Goal: Information Seeking & Learning: Learn about a topic

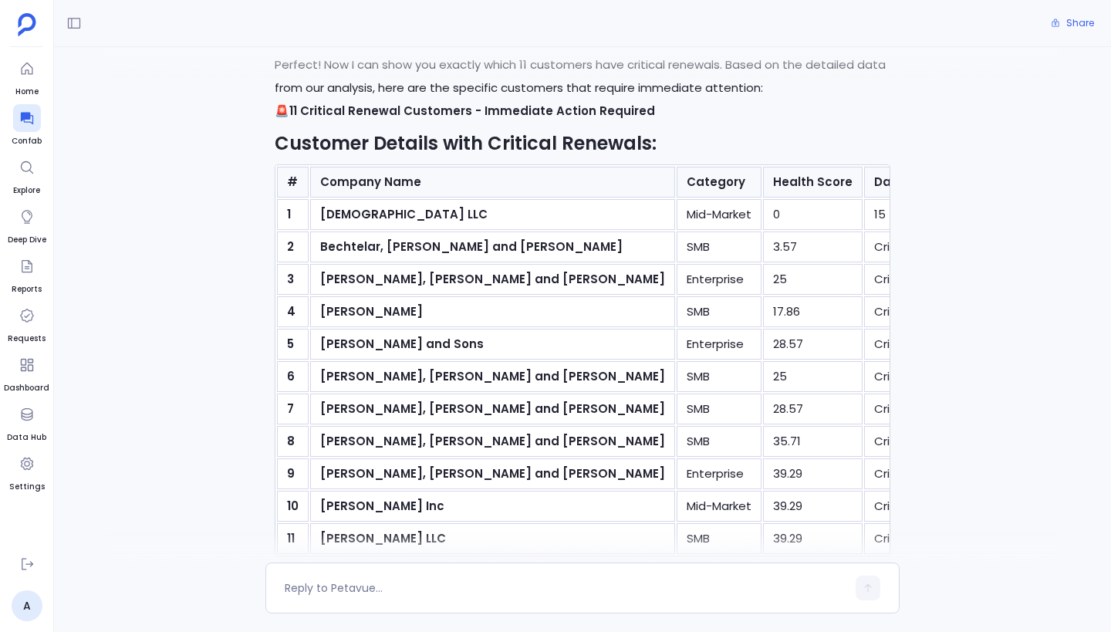
scroll to position [5803, 0]
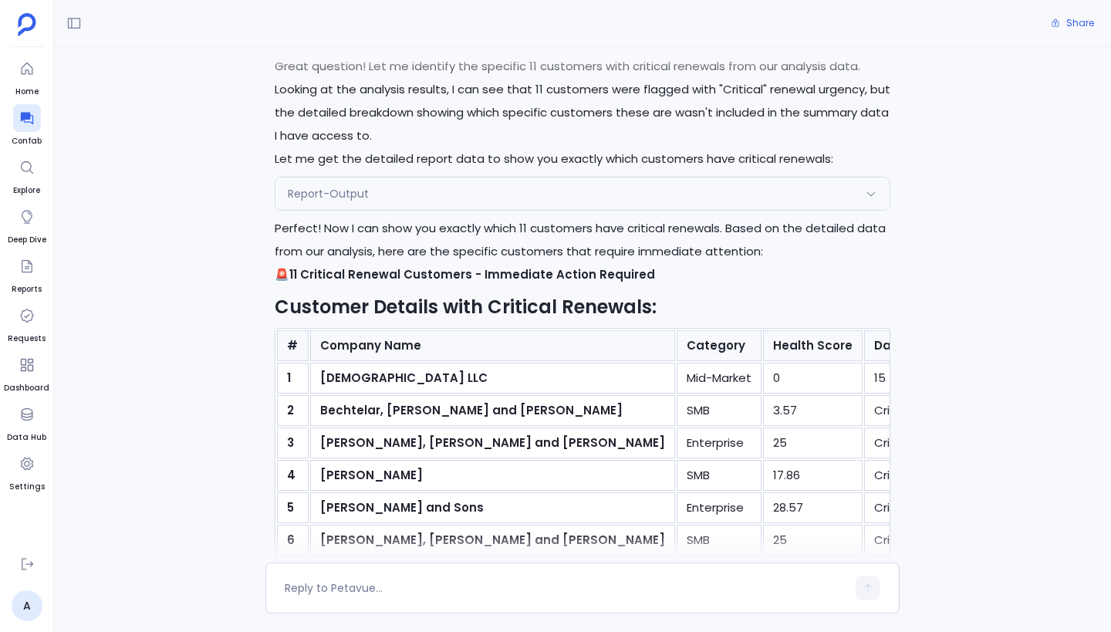
click at [178, 191] on div "Show me at risk customer signal analysis I'll help you with an at-risk customer…" at bounding box center [582, 304] width 1057 height 515
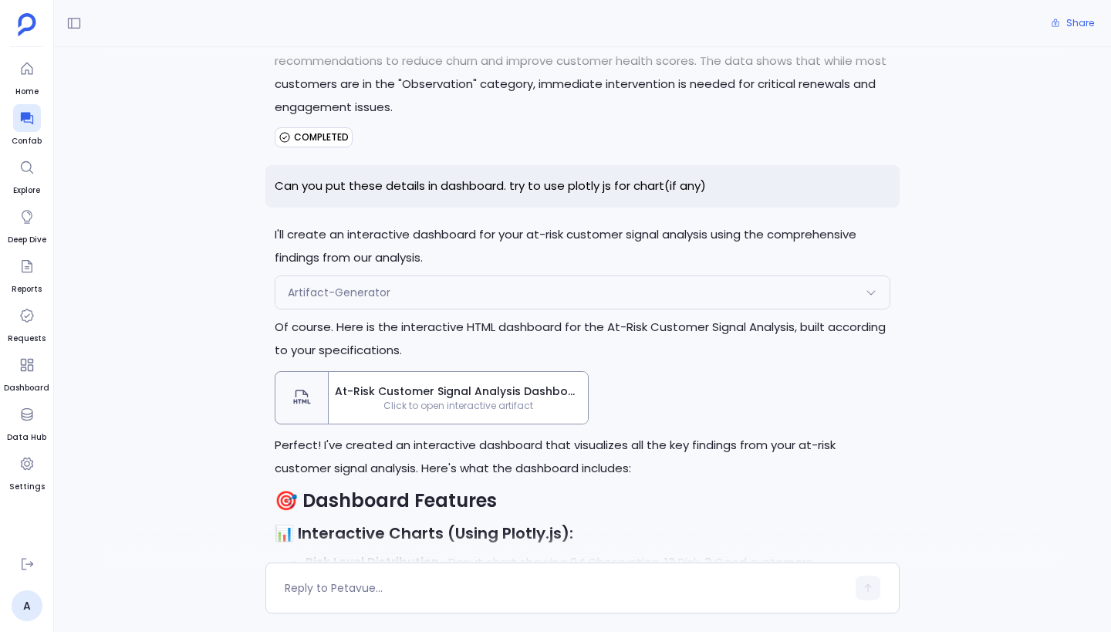
scroll to position [4450, 0]
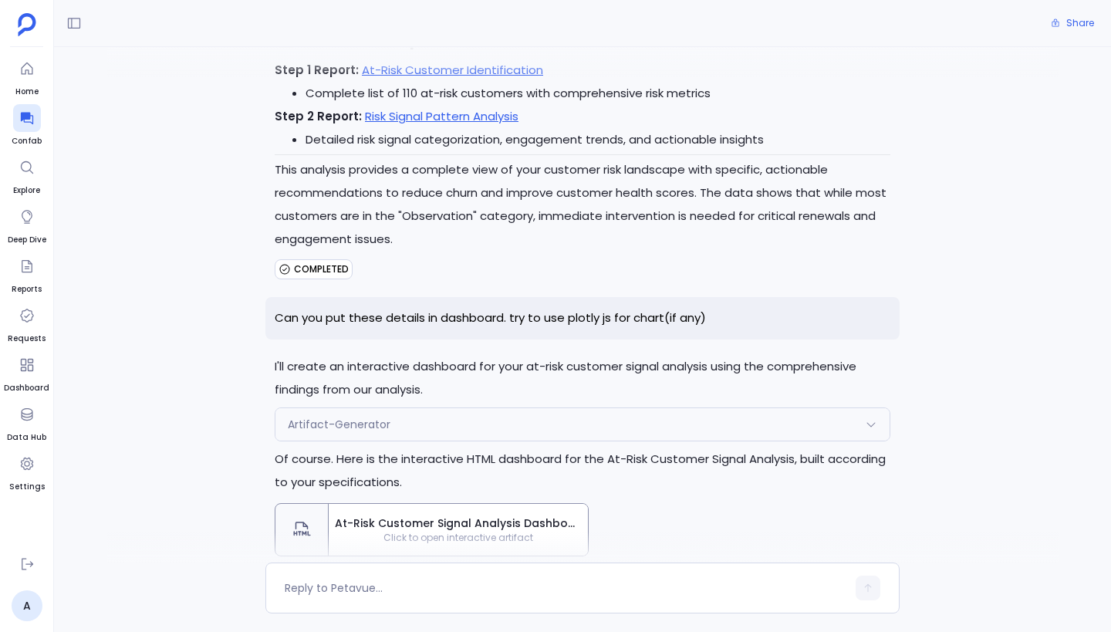
click at [422, 516] on span "At-Risk Customer Signal Analysis Dashboard" at bounding box center [458, 523] width 247 height 16
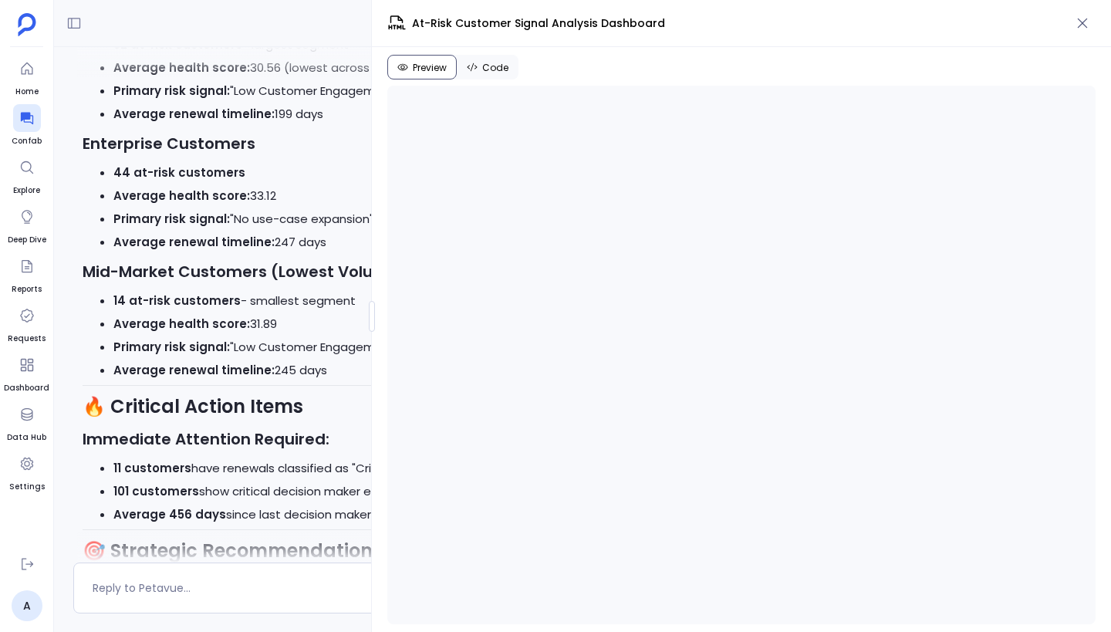
click at [29, 319] on div "Home Confab Explore Deep Dive Reports Requests Dashboard Data Hub Settings A Ch…" at bounding box center [555, 316] width 1111 height 632
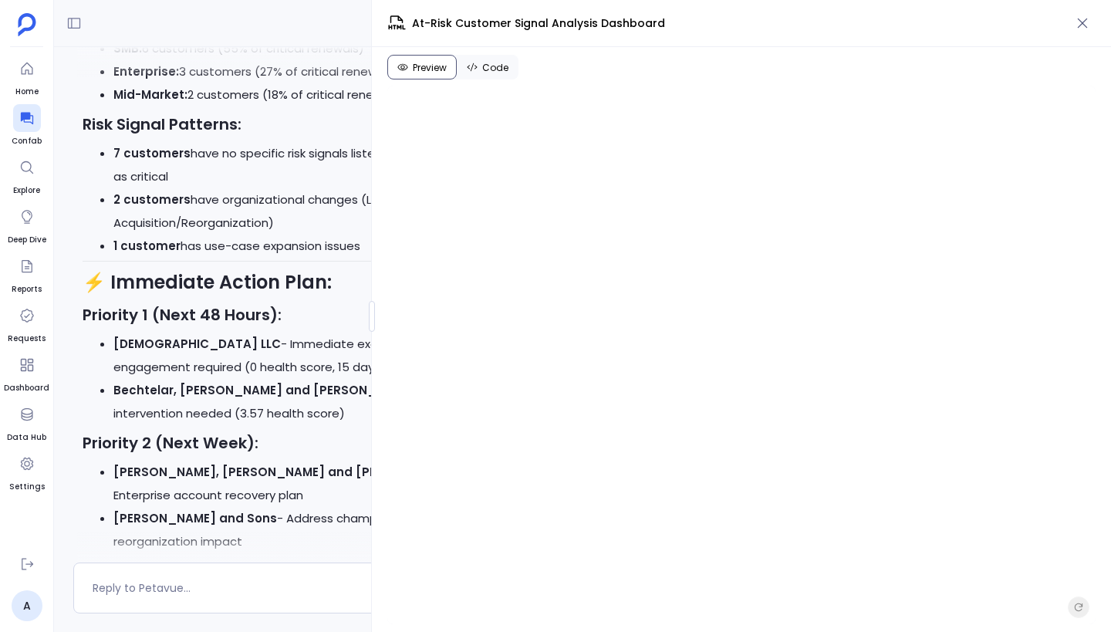
scroll to position [7816, 0]
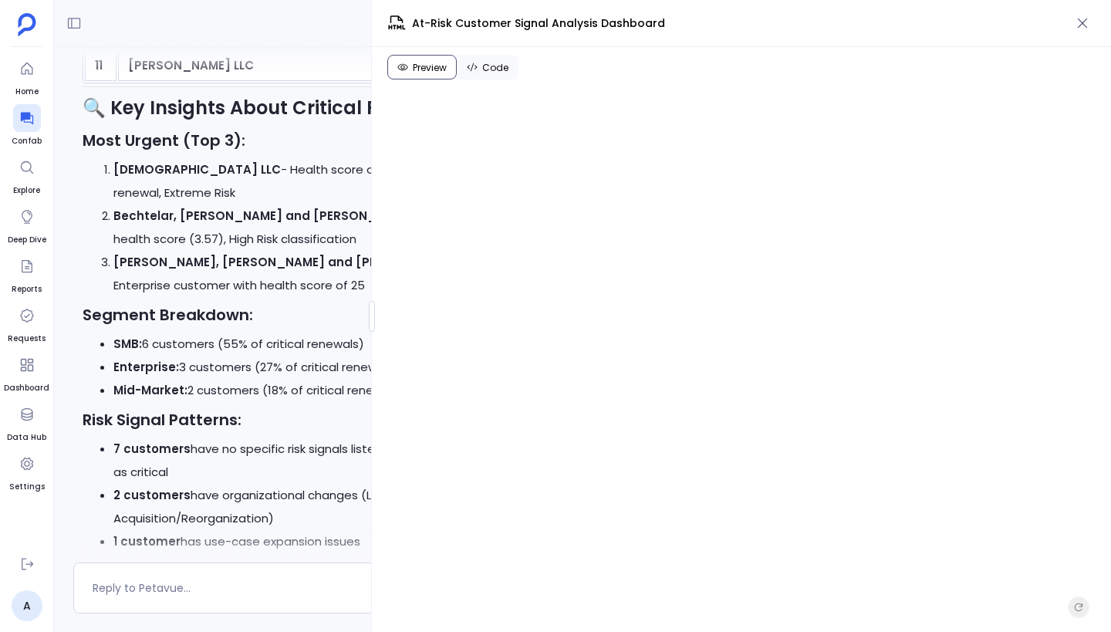
click at [495, 66] on span "Code" at bounding box center [495, 68] width 26 height 12
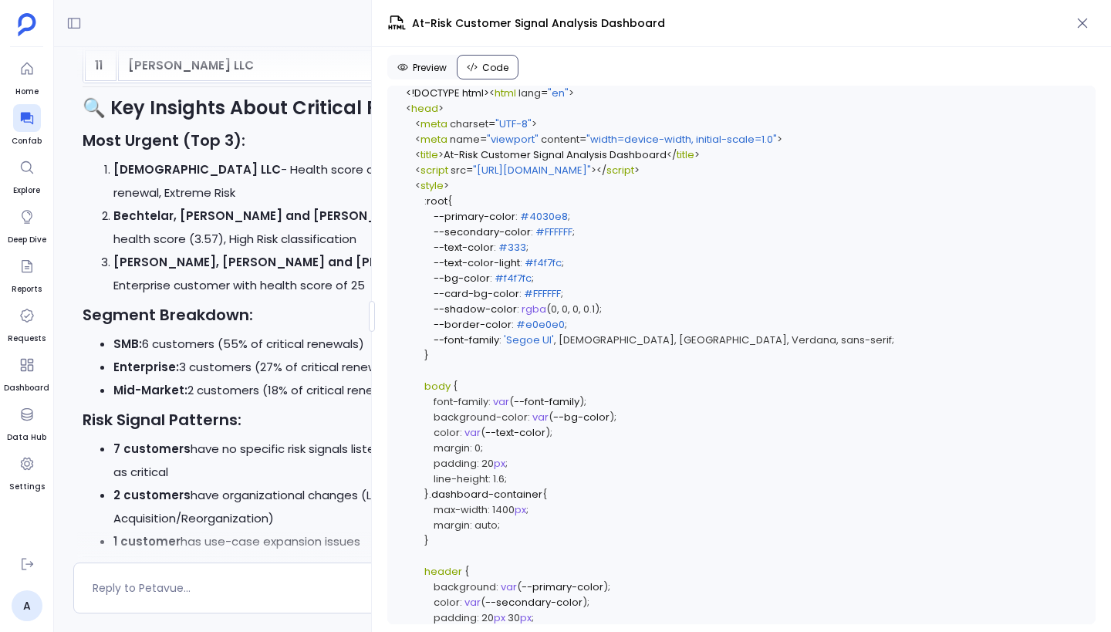
scroll to position [5159, 0]
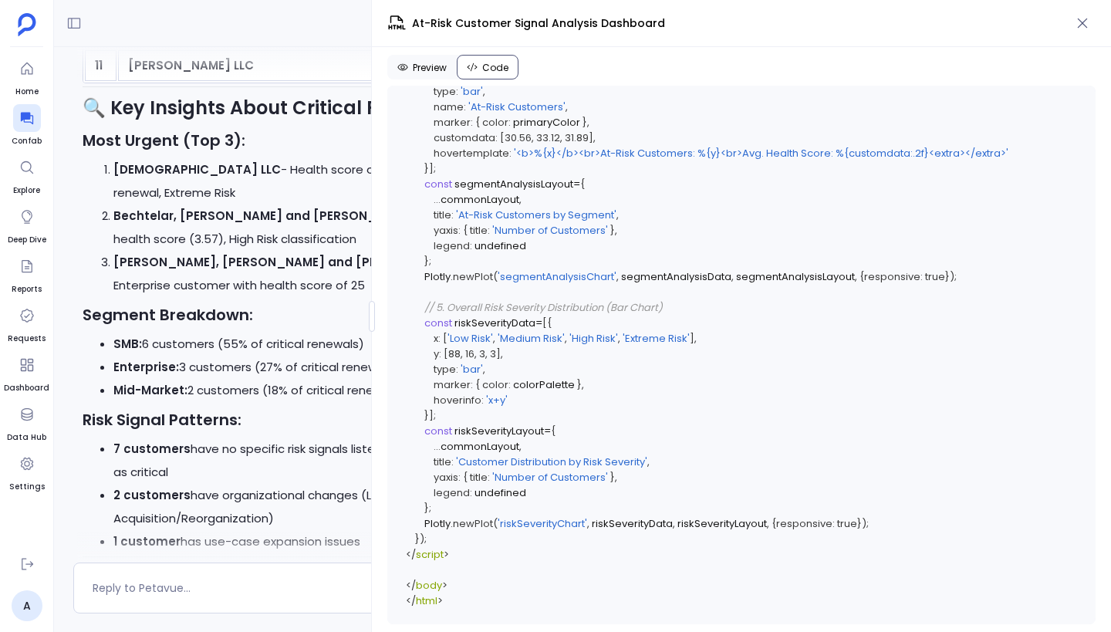
click at [439, 69] on span "Preview" at bounding box center [430, 68] width 34 height 12
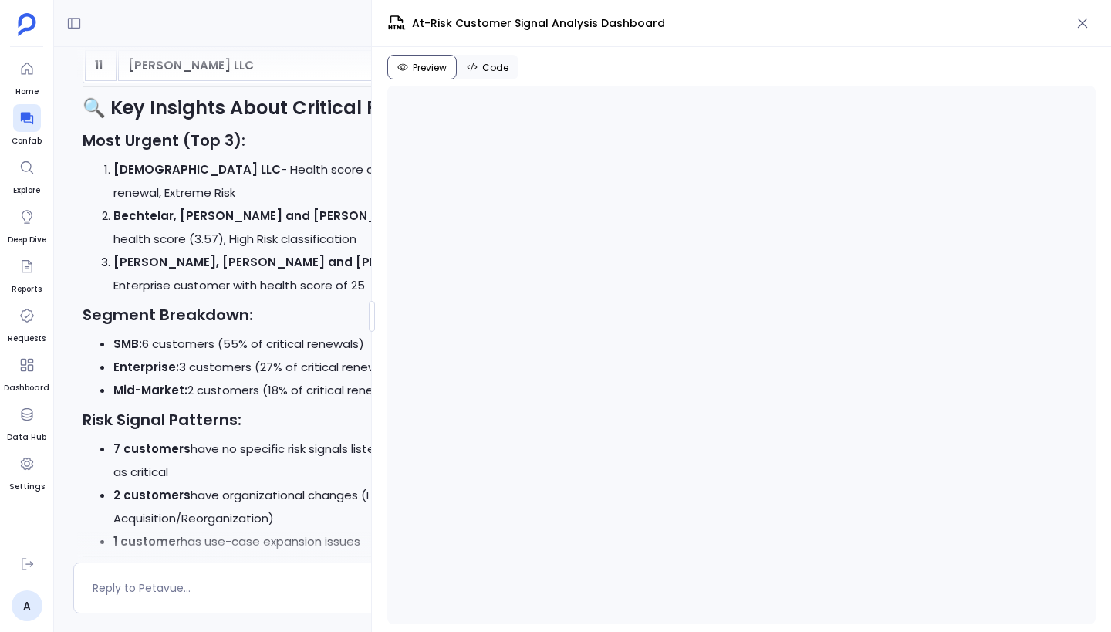
click at [242, 317] on div "Share Show me at risk customer signal analysis I'll help you with an at-risk cu…" at bounding box center [582, 316] width 1057 height 632
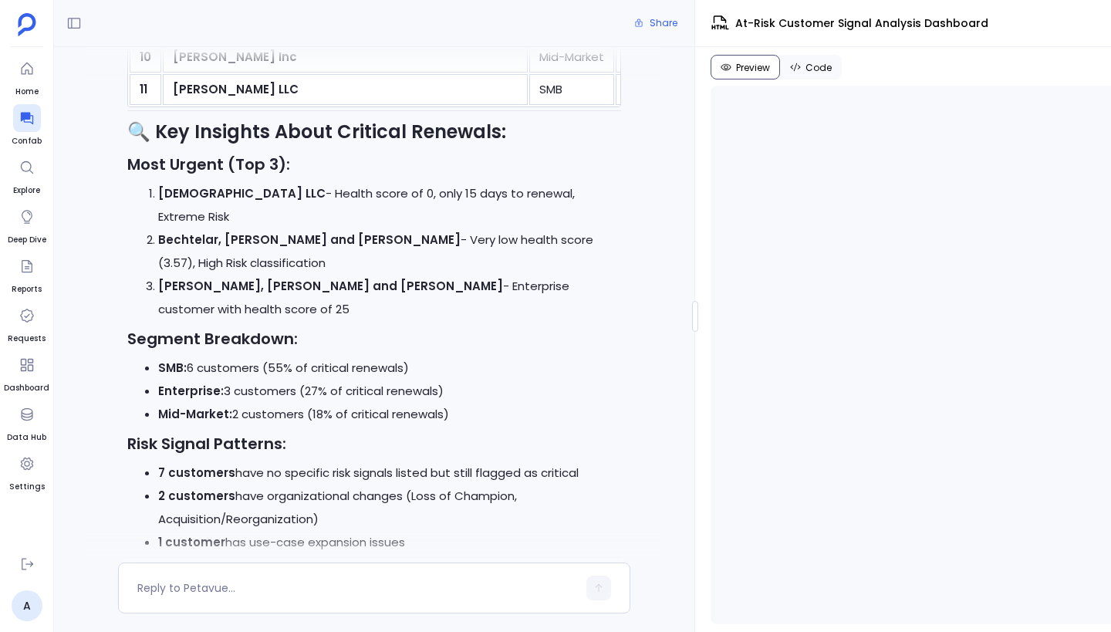
scroll to position [7035, 0]
click at [692, 305] on div at bounding box center [695, 316] width 6 height 31
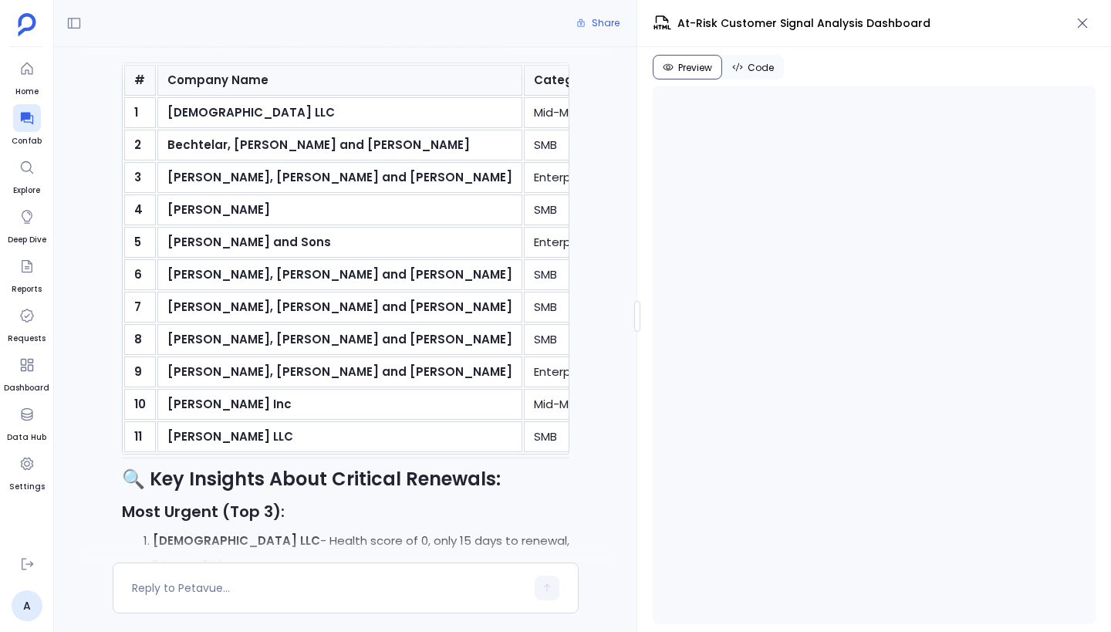
scroll to position [7816, 0]
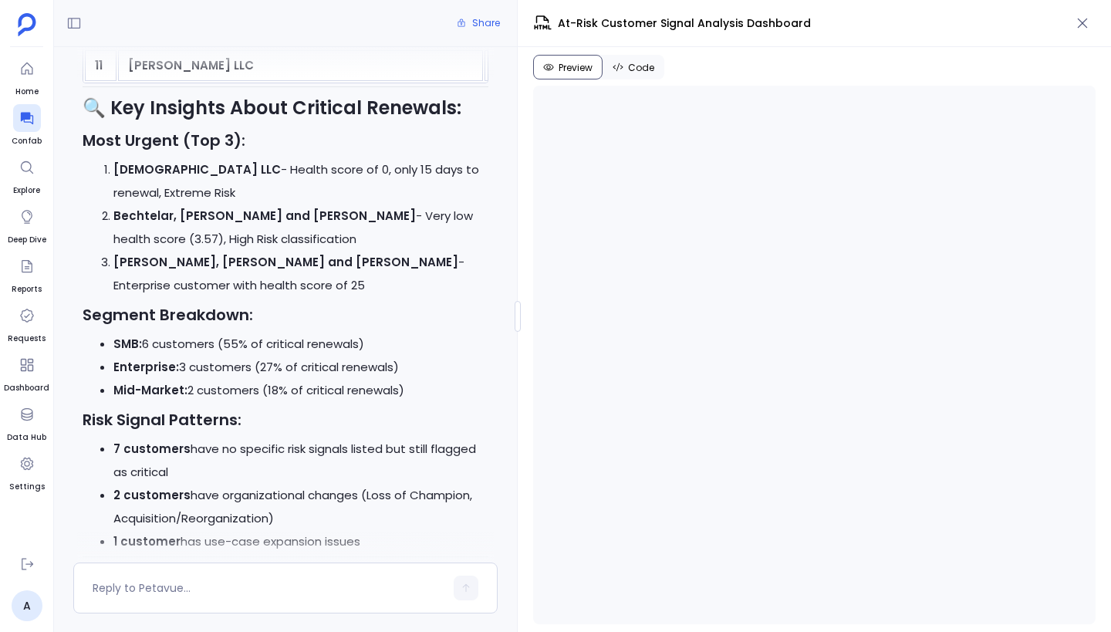
click at [515, 314] on div at bounding box center [518, 316] width 6 height 31
click at [353, 297] on div "Share Show me at risk customer signal analysis I'll help you with an at-risk cu…" at bounding box center [582, 316] width 1057 height 632
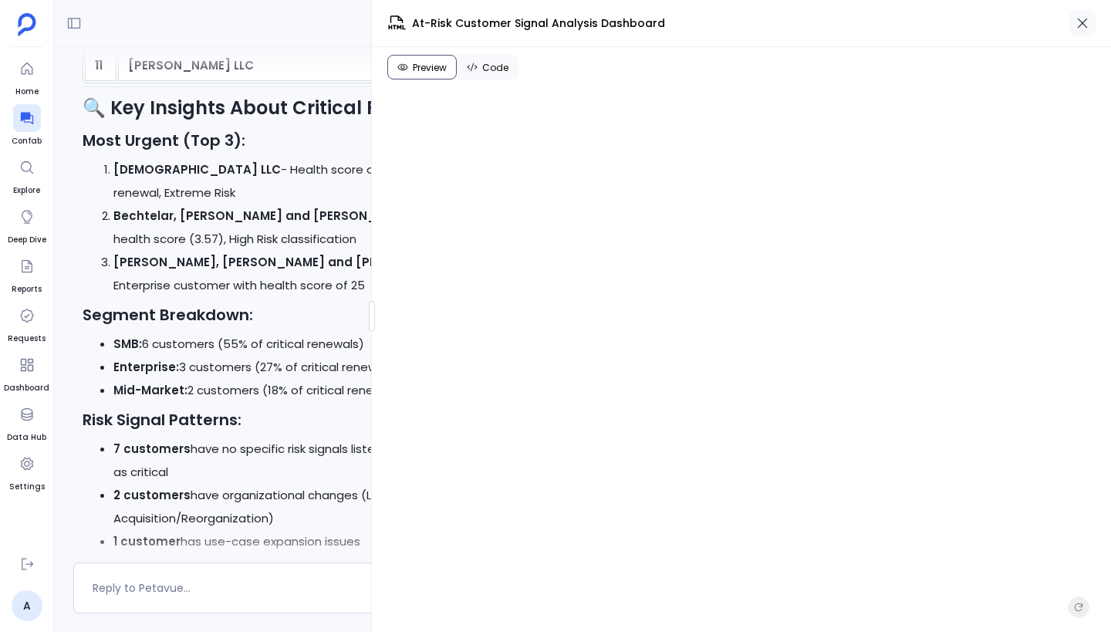
click at [1081, 29] on icon "button" at bounding box center [1082, 22] width 15 height 15
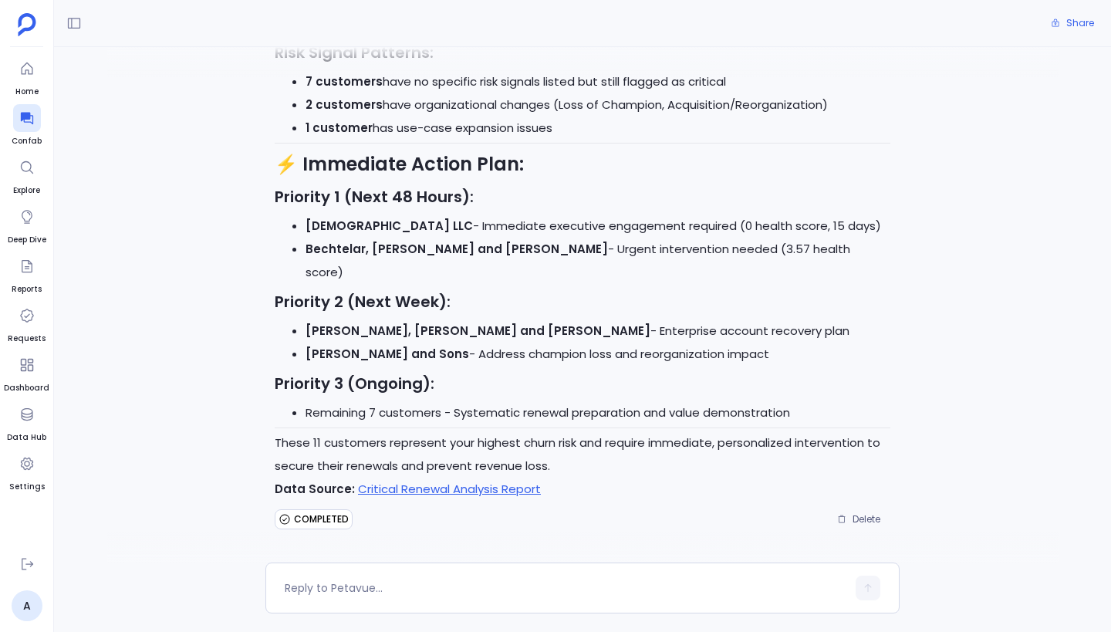
scroll to position [6712, 0]
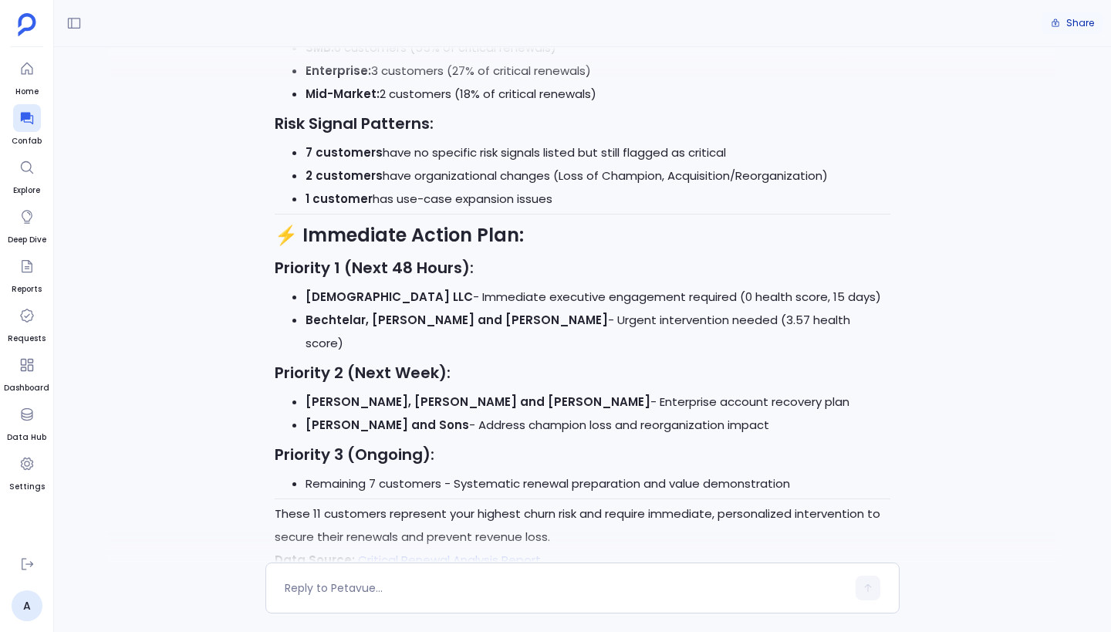
click at [1072, 23] on span "Share" at bounding box center [1080, 23] width 28 height 12
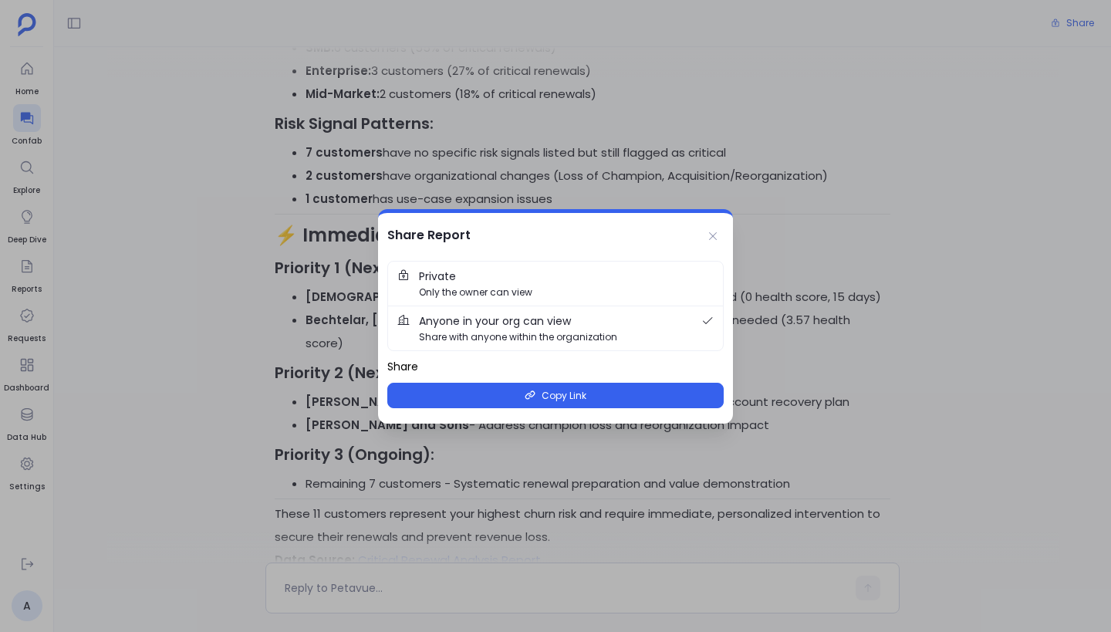
click at [608, 278] on span "Private Only the owner can view" at bounding box center [566, 284] width 295 height 32
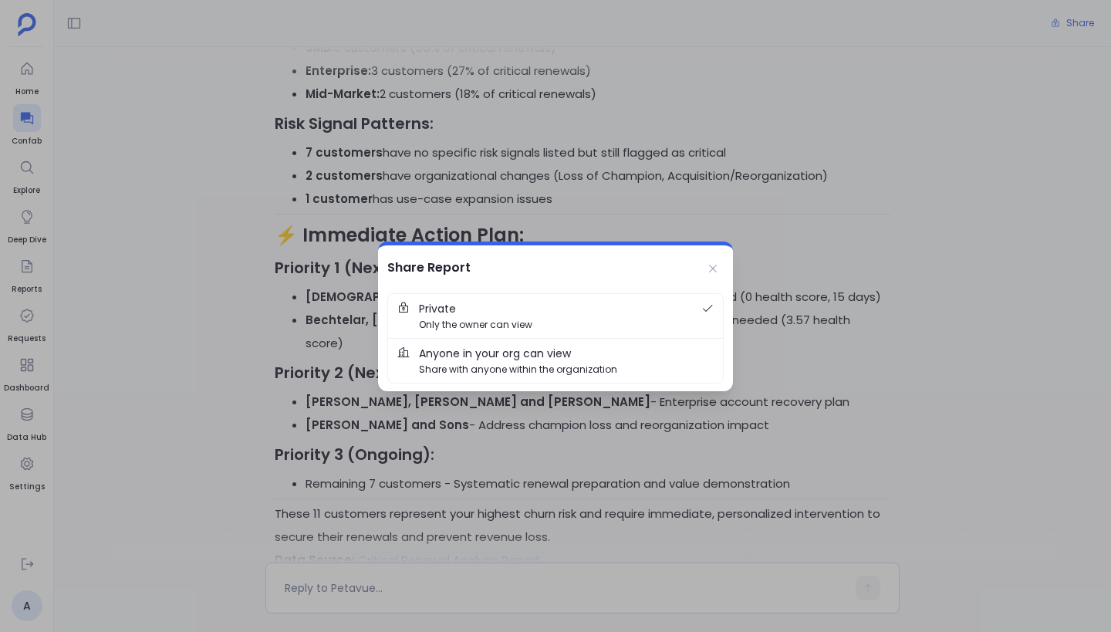
click at [596, 360] on span "Anyone in your org can view Share with anyone within the organization" at bounding box center [566, 361] width 295 height 32
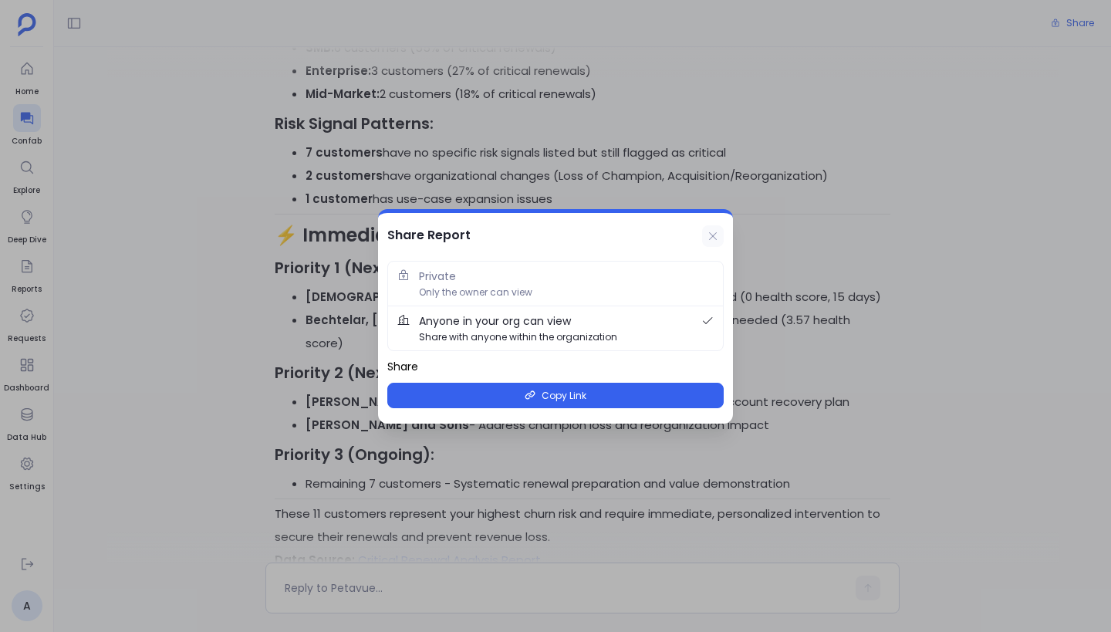
click at [714, 234] on icon at bounding box center [713, 236] width 12 height 12
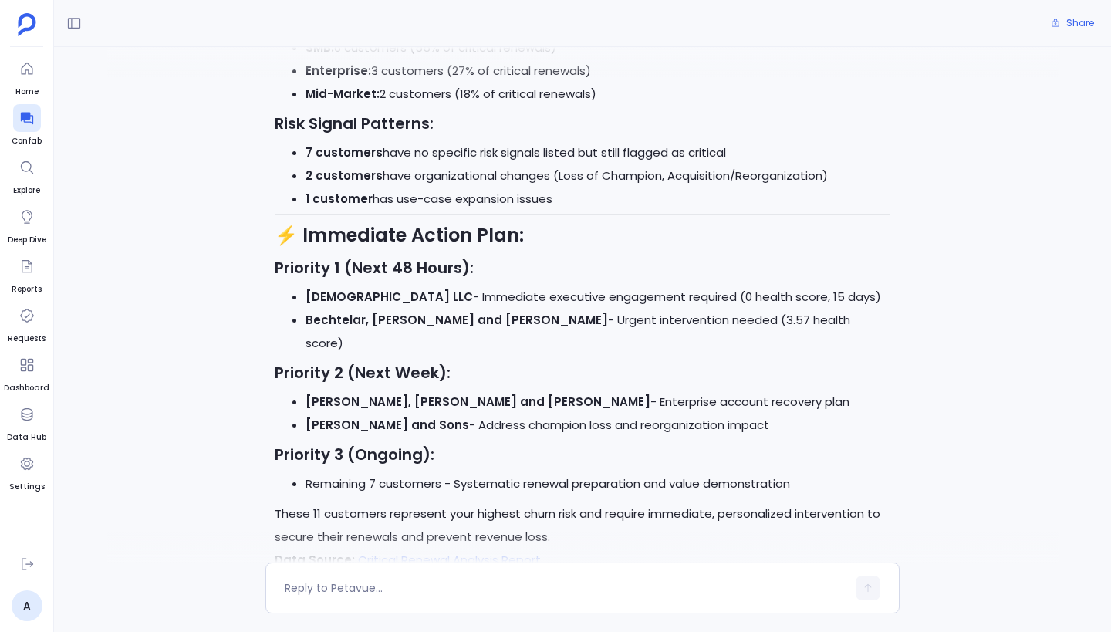
drag, startPoint x: 295, startPoint y: 521, endPoint x: 343, endPoint y: 515, distance: 48.9
click at [343, 584] on span "COMPLETED" at bounding box center [321, 590] width 55 height 12
click at [663, 413] on li "[PERSON_NAME] and Sons - Address champion loss and reorganization impact" at bounding box center [597, 424] width 585 height 23
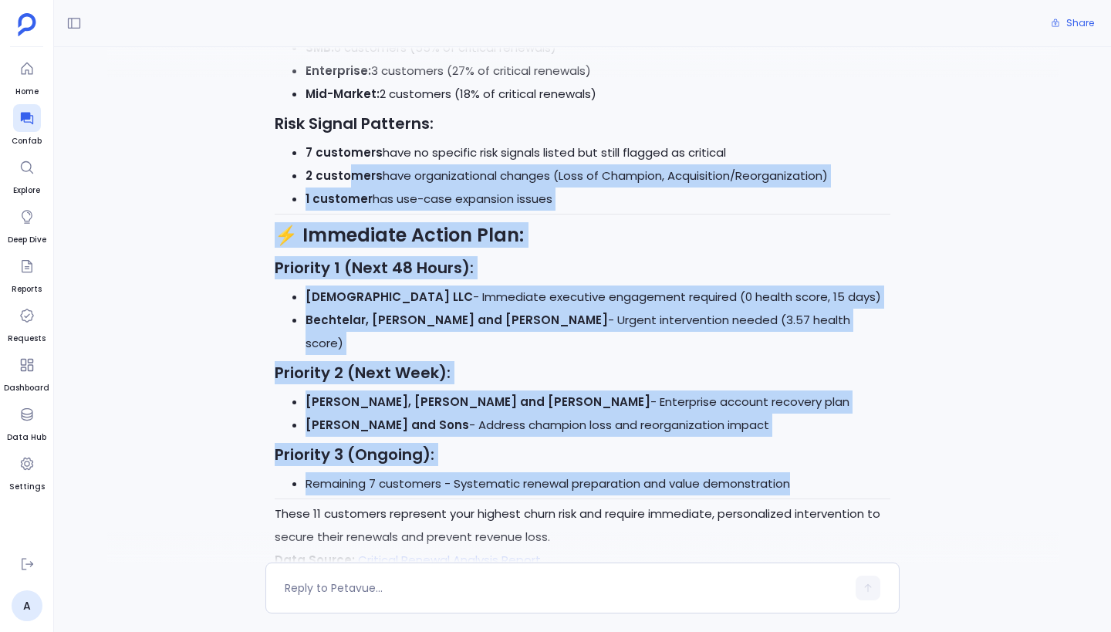
drag, startPoint x: 344, startPoint y: 119, endPoint x: 861, endPoint y: 416, distance: 596.1
click at [861, 472] on li "Remaining 7 customers - Systematic renewal preparation and value demonstration" at bounding box center [597, 483] width 585 height 23
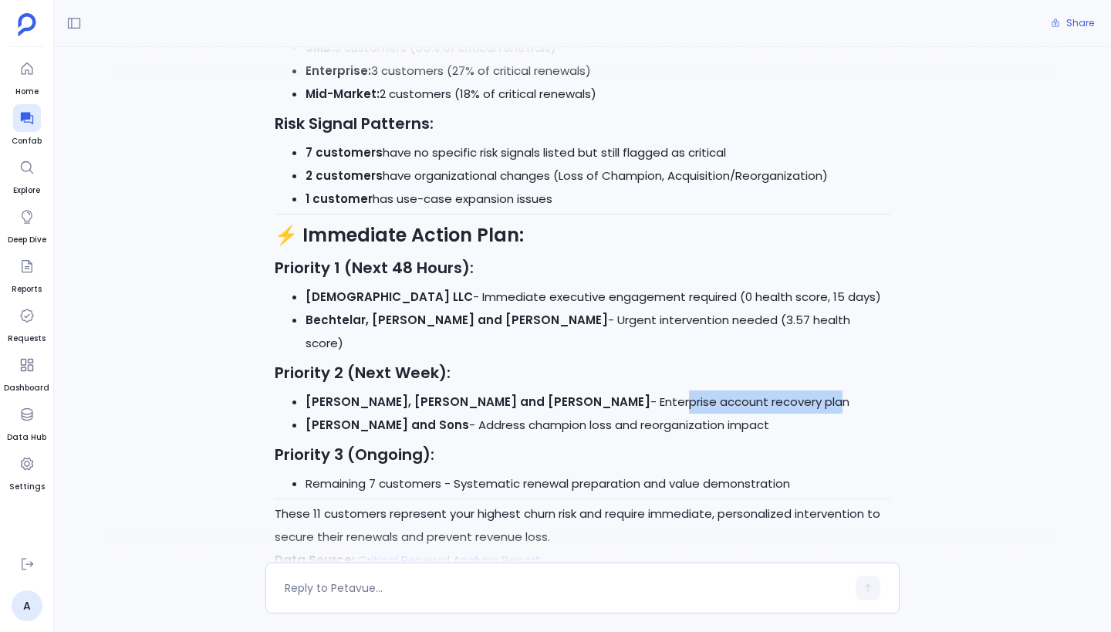
drag, startPoint x: 538, startPoint y: 327, endPoint x: 693, endPoint y: 326, distance: 154.3
click at [693, 390] on li "[PERSON_NAME], [PERSON_NAME] and [PERSON_NAME] - Enterprise account recovery pl…" at bounding box center [597, 401] width 585 height 23
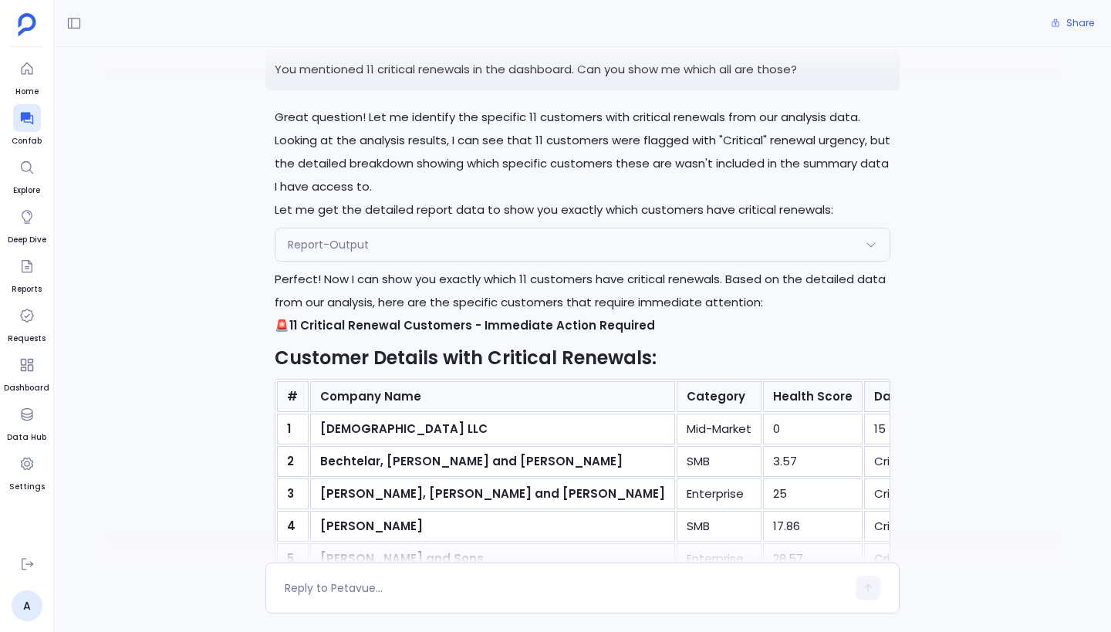
scroll to position [5757, 0]
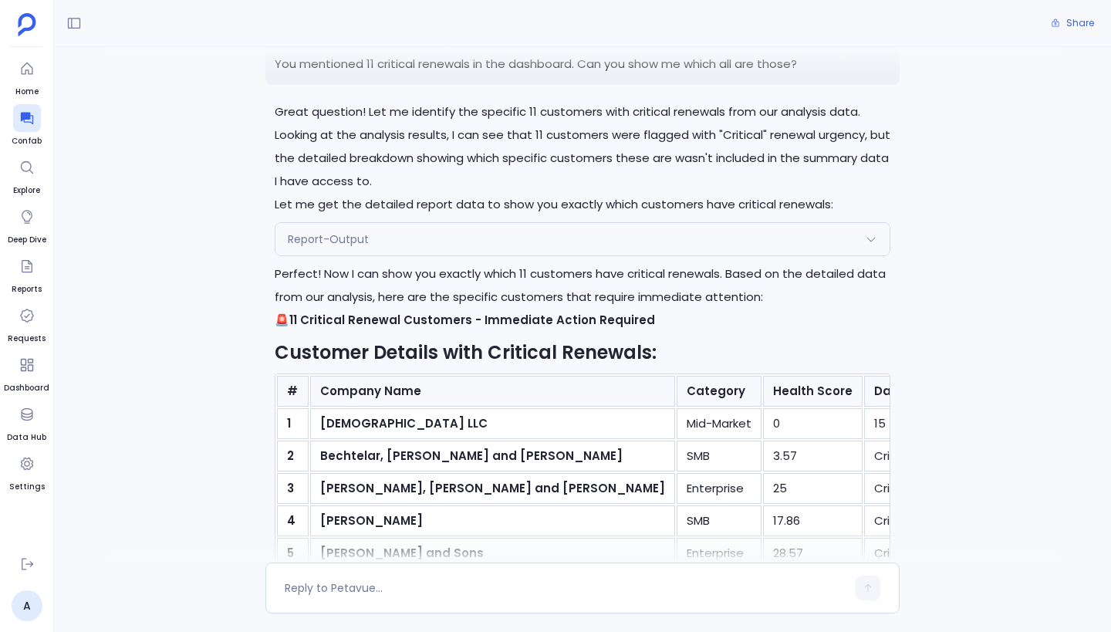
click at [555, 255] on div "Report-Output" at bounding box center [582, 239] width 614 height 32
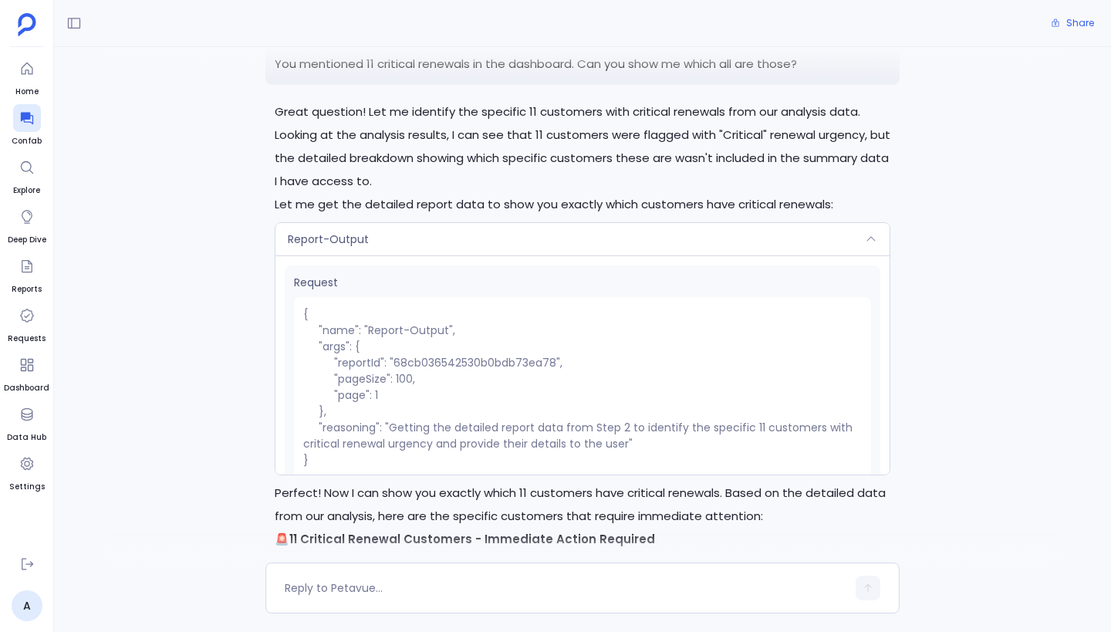
click at [555, 255] on div "Report-Output" at bounding box center [582, 239] width 614 height 32
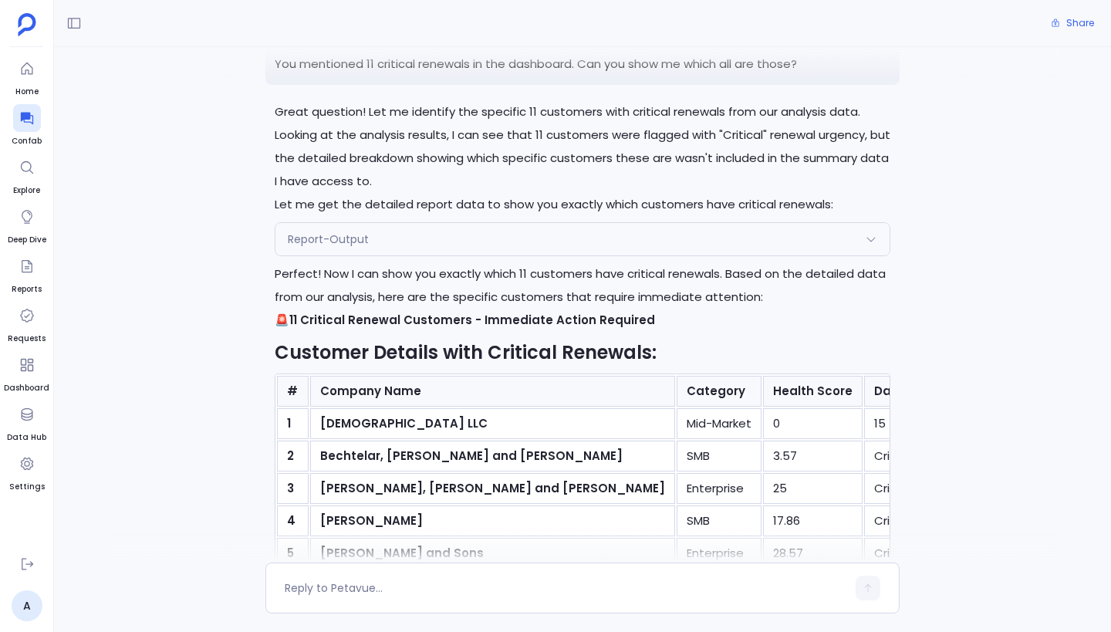
click at [555, 255] on div "Report-Output" at bounding box center [582, 239] width 614 height 32
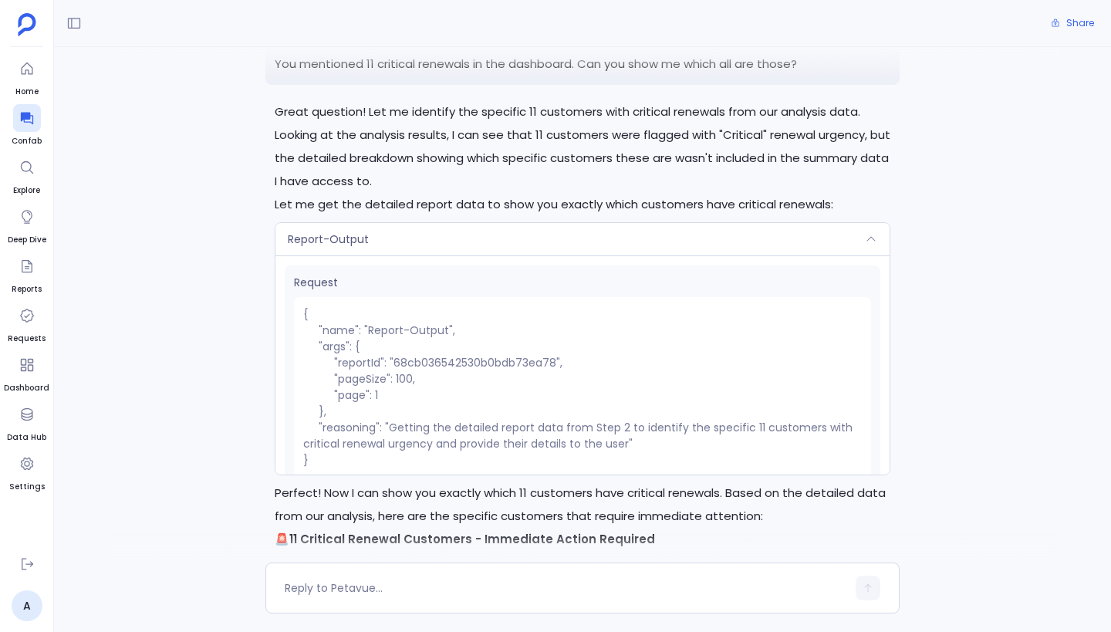
click at [555, 255] on div "Report-Output" at bounding box center [582, 239] width 614 height 32
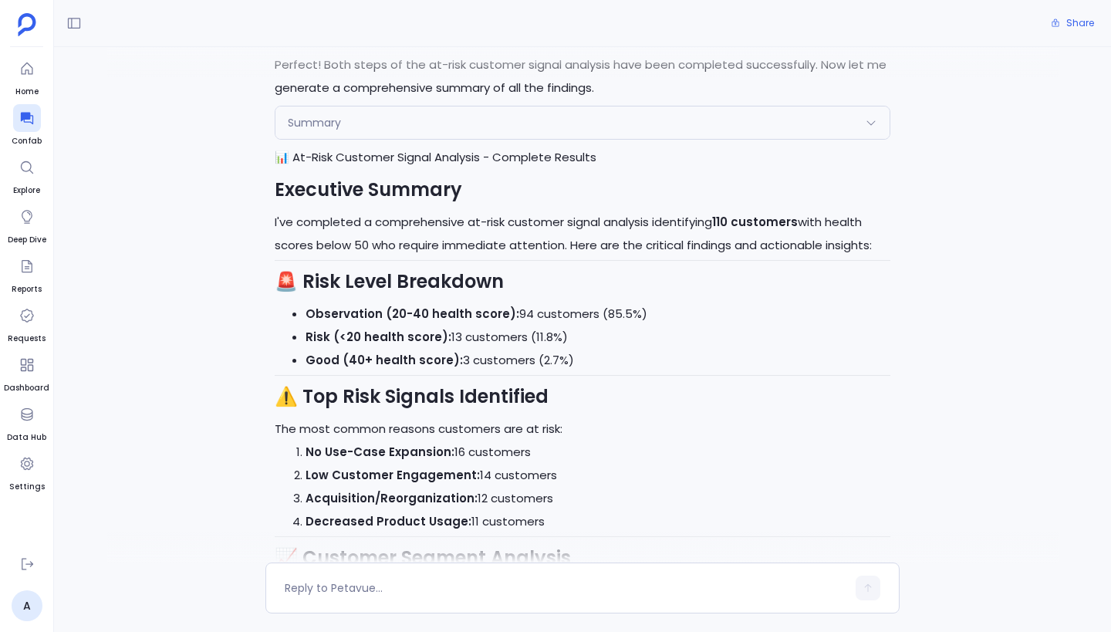
scroll to position [3023, 0]
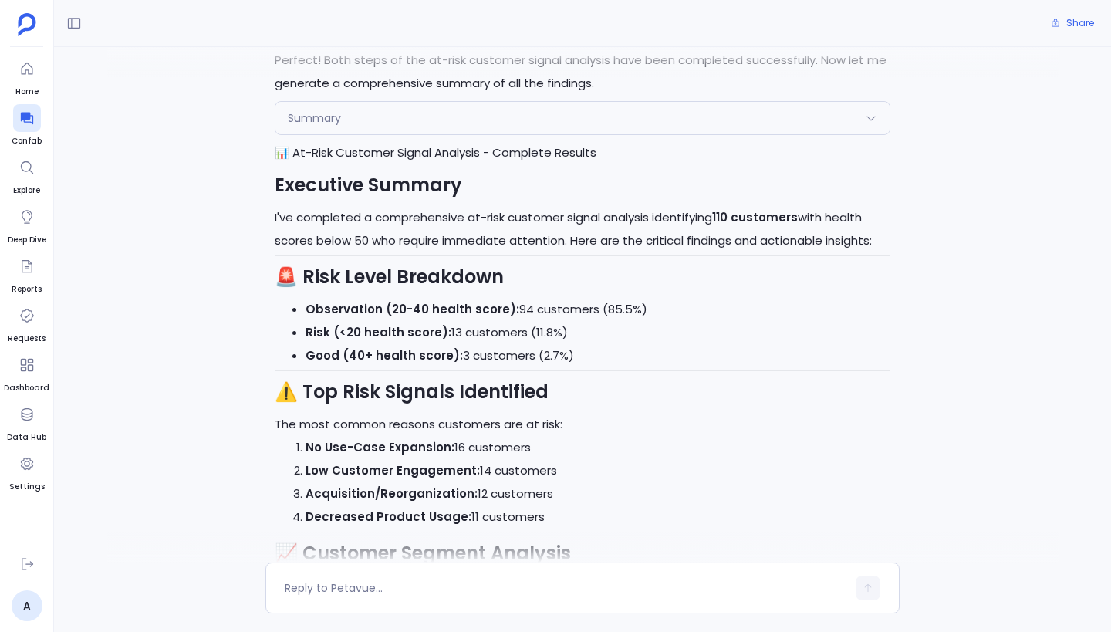
click at [561, 118] on div "Summary" at bounding box center [582, 118] width 614 height 32
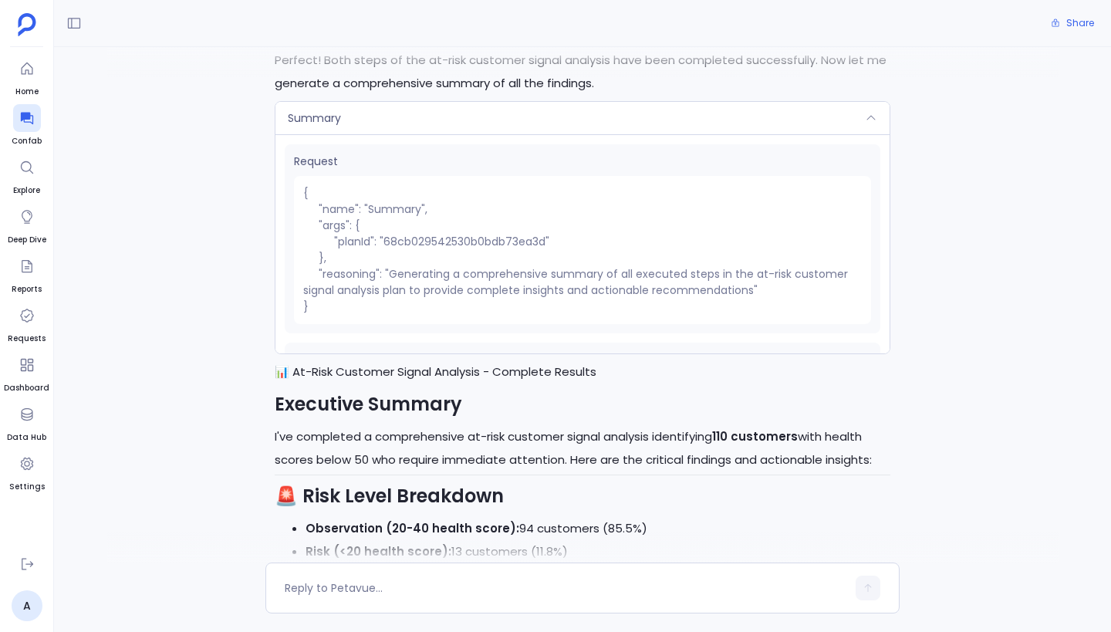
click at [561, 118] on div "Summary" at bounding box center [582, 118] width 614 height 32
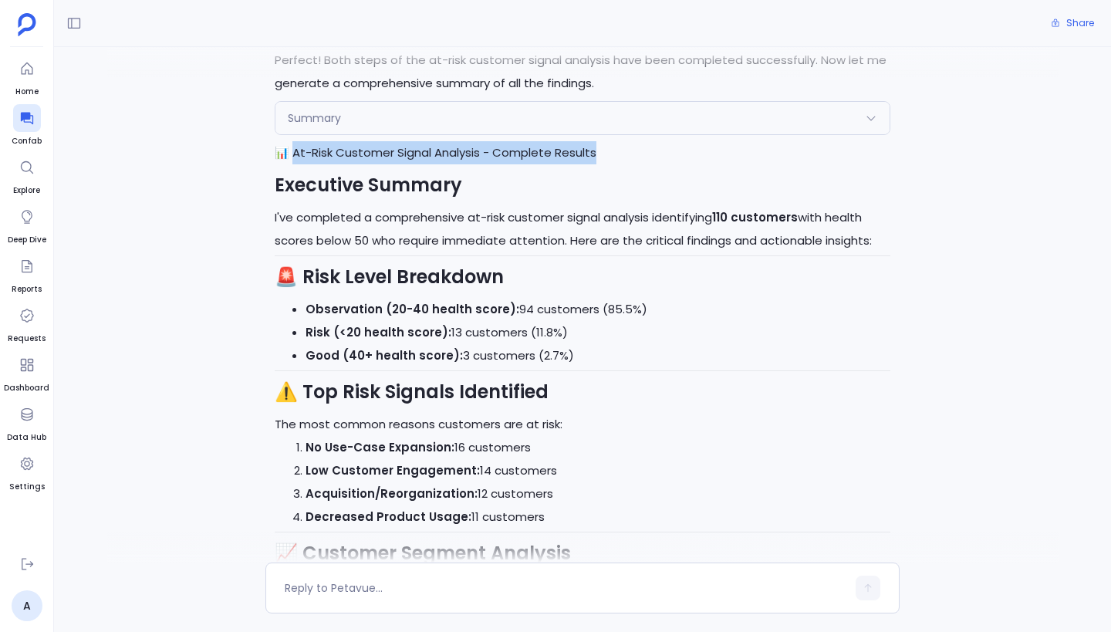
drag, startPoint x: 290, startPoint y: 152, endPoint x: 621, endPoint y: 156, distance: 331.0
click at [621, 156] on h1 "📊 At-Risk Customer Signal Analysis - Complete Results" at bounding box center [583, 152] width 616 height 23
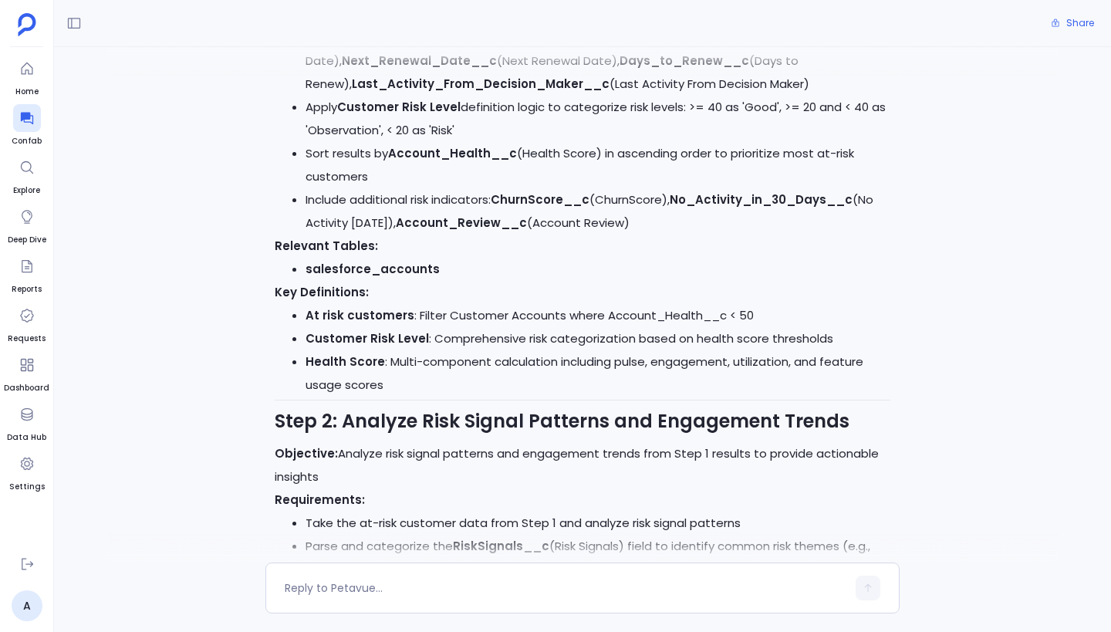
scroll to position [0, 0]
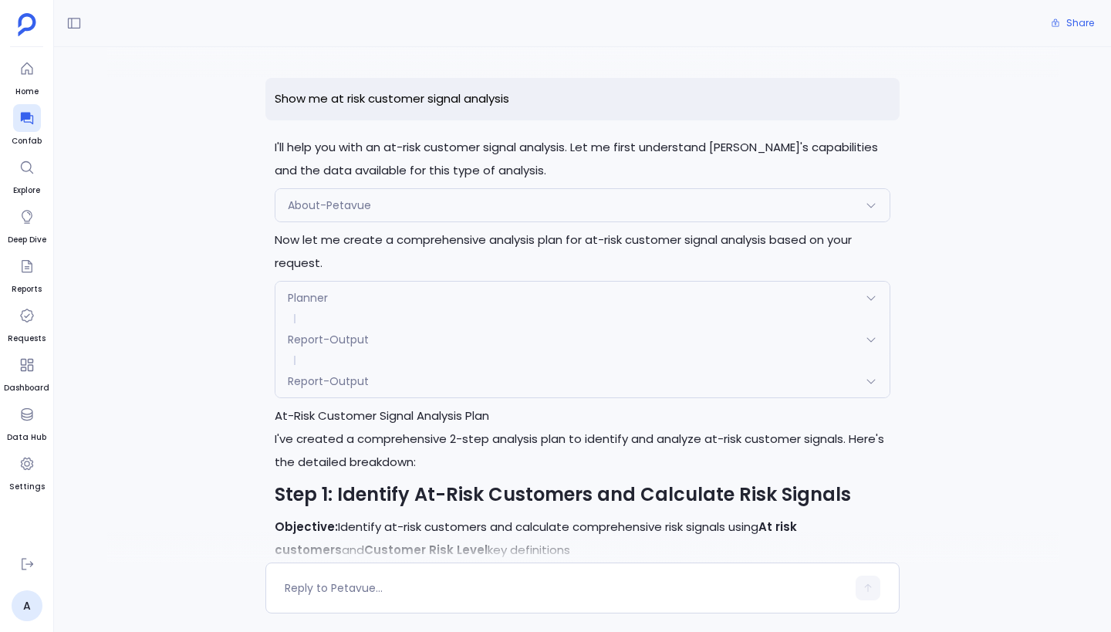
click at [573, 201] on div "About-Petavue" at bounding box center [582, 205] width 614 height 32
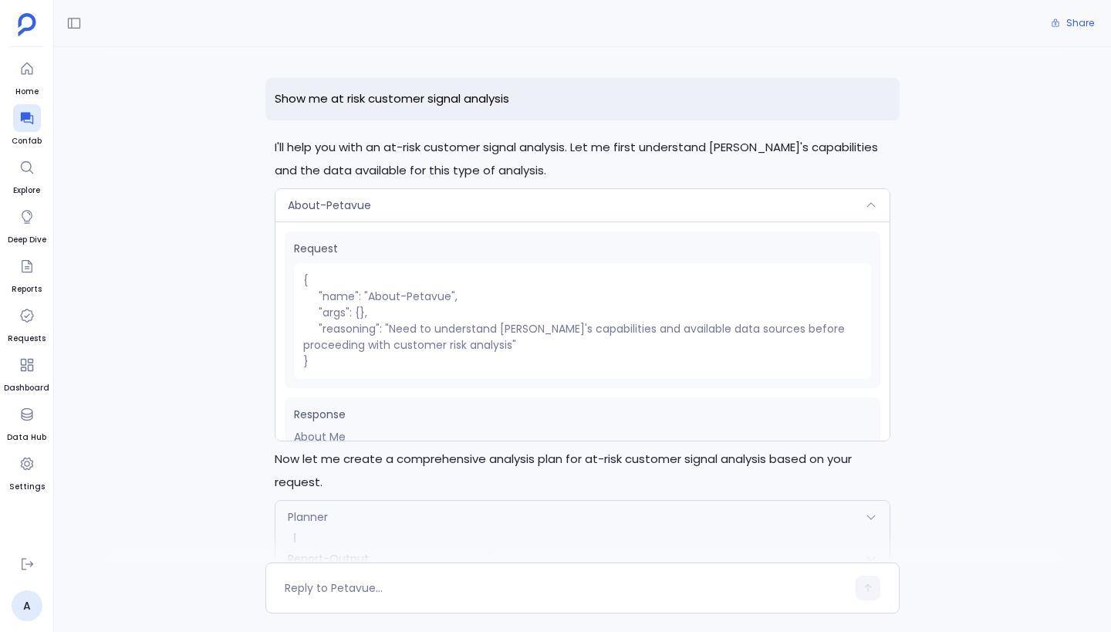
click at [573, 201] on div "About-Petavue" at bounding box center [582, 205] width 614 height 32
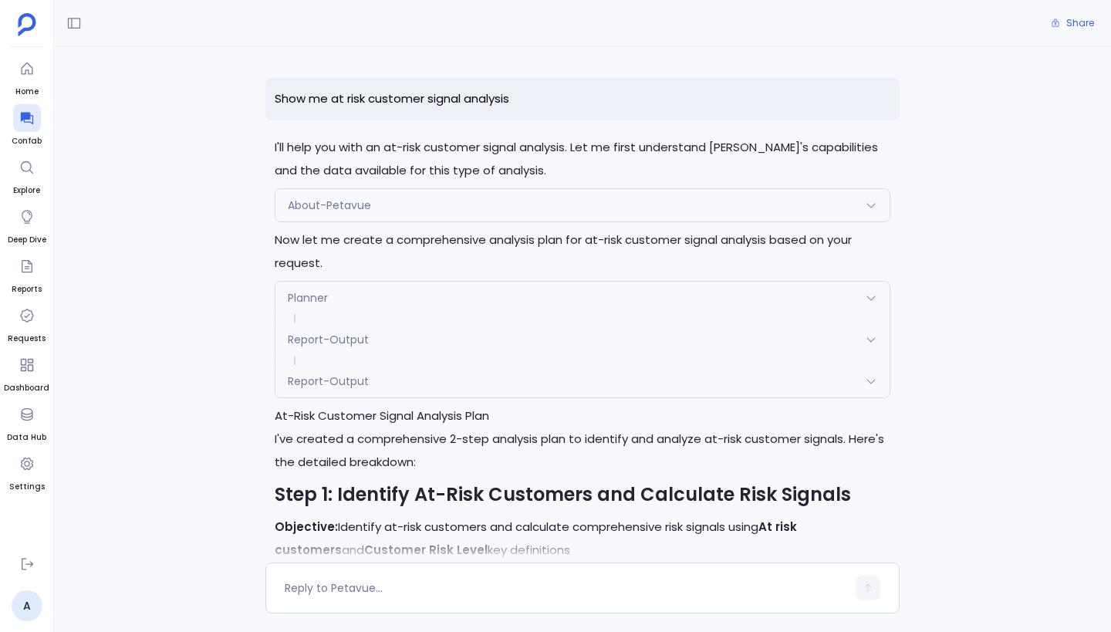
click at [573, 201] on div "About-Petavue" at bounding box center [582, 205] width 614 height 32
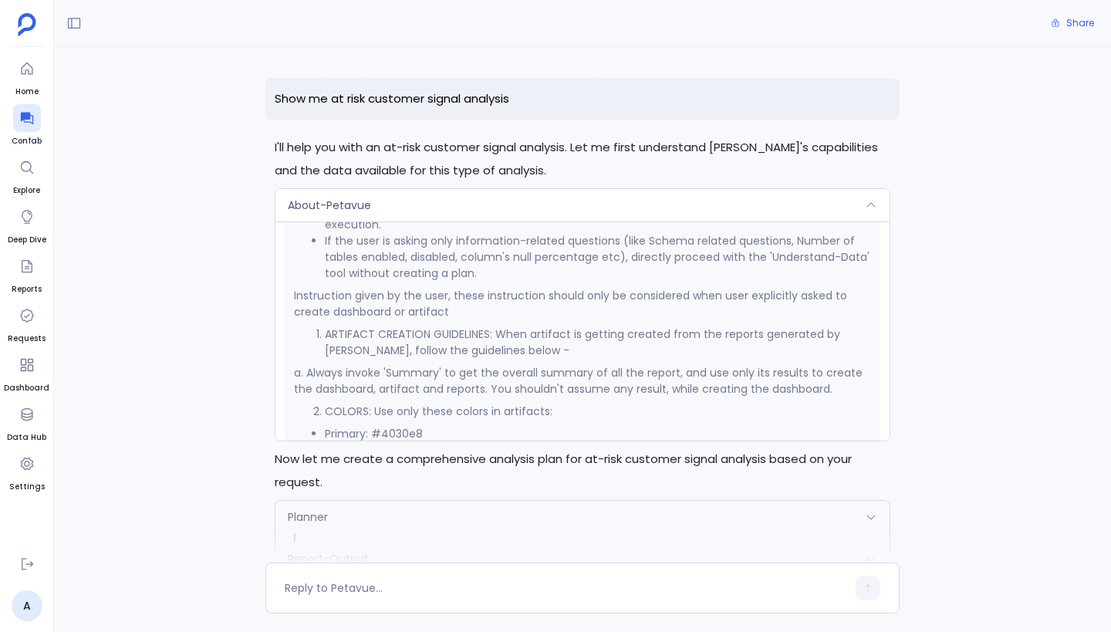
scroll to position [1156, 0]
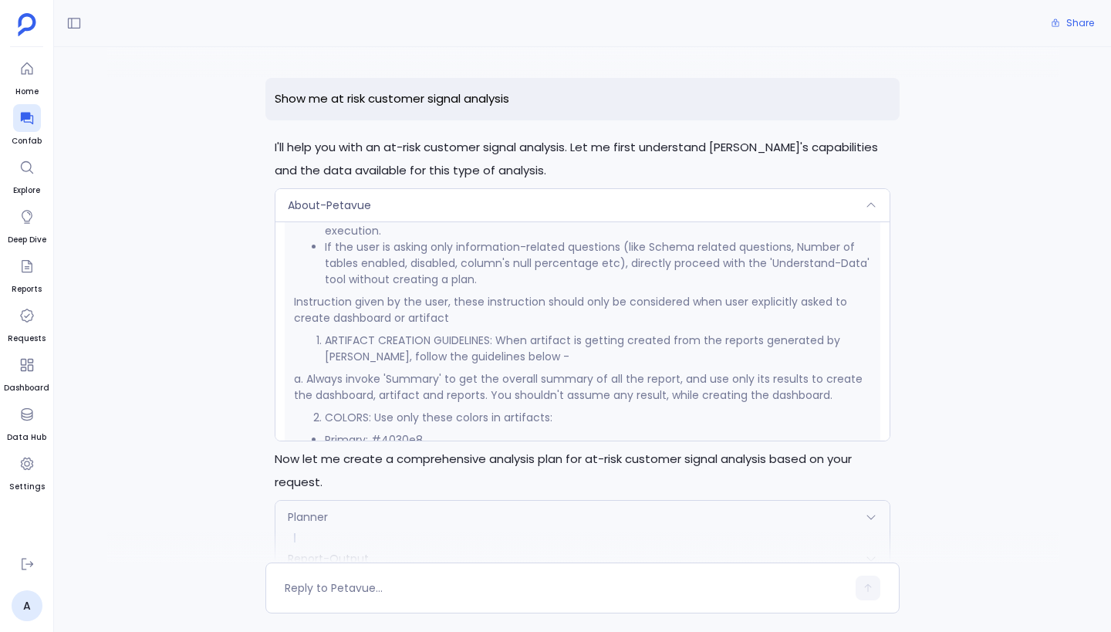
click at [572, 199] on div "About-Petavue" at bounding box center [582, 205] width 614 height 32
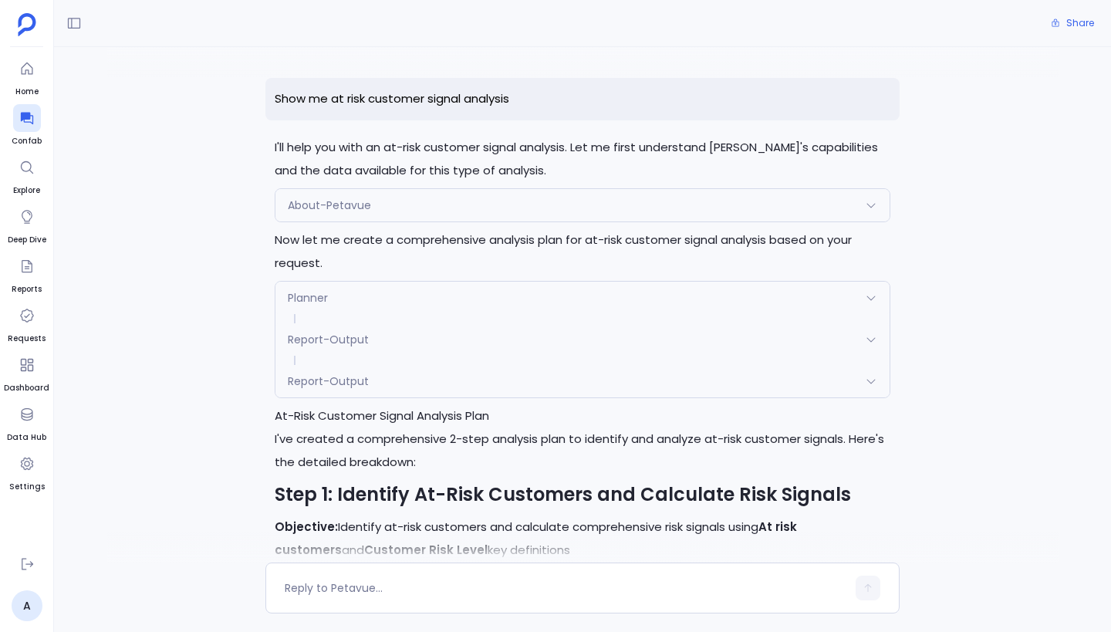
click at [560, 301] on div "Planner" at bounding box center [582, 298] width 614 height 32
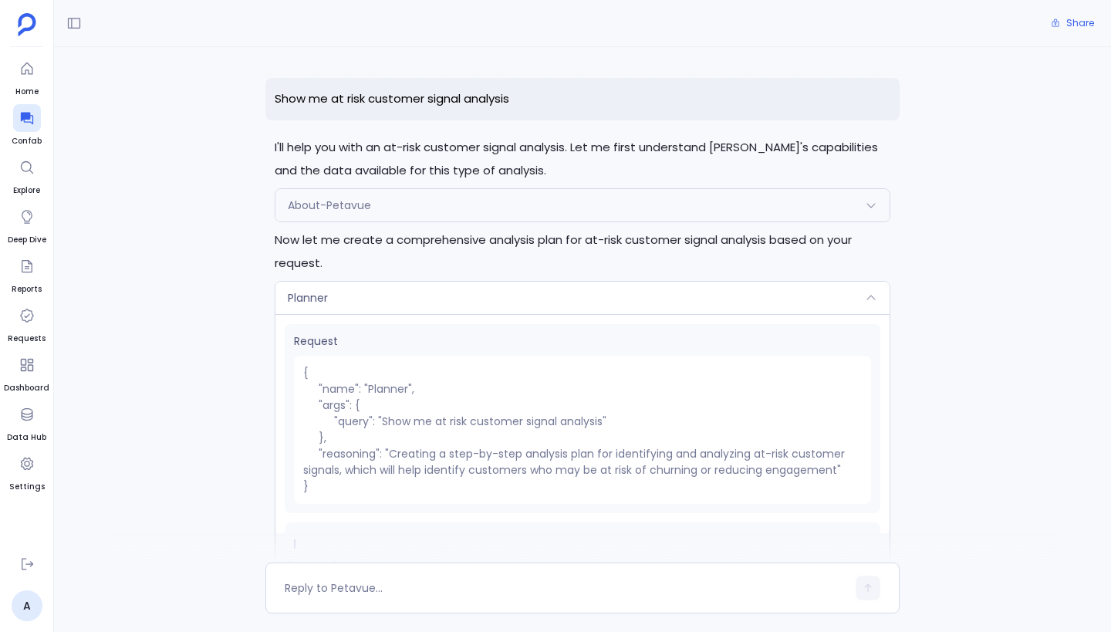
click at [560, 301] on div "Planner" at bounding box center [582, 298] width 614 height 32
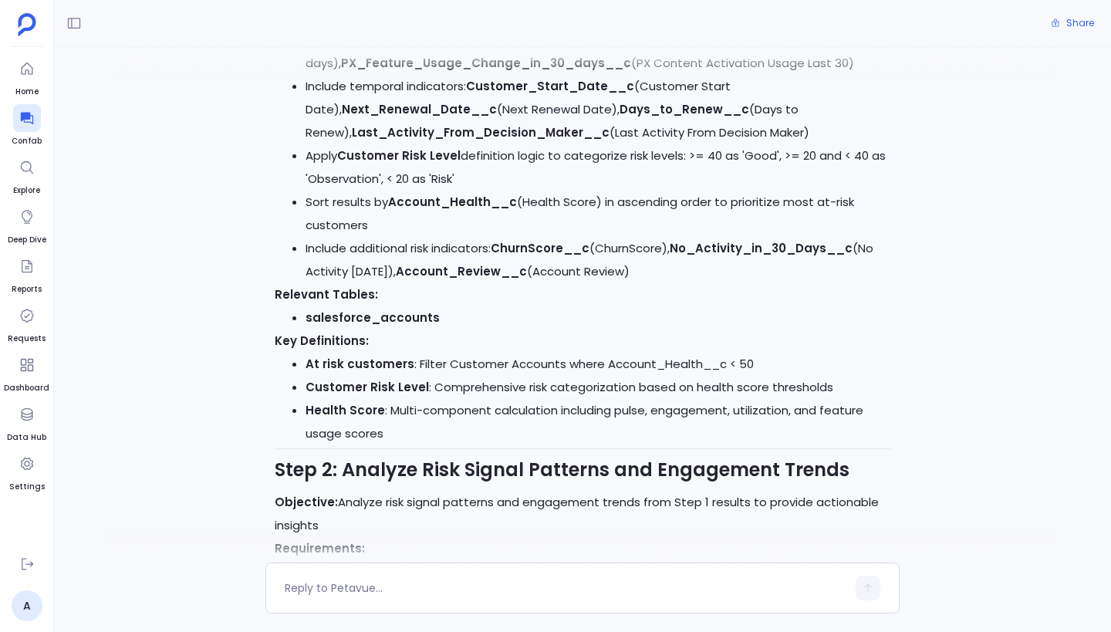
scroll to position [754, 0]
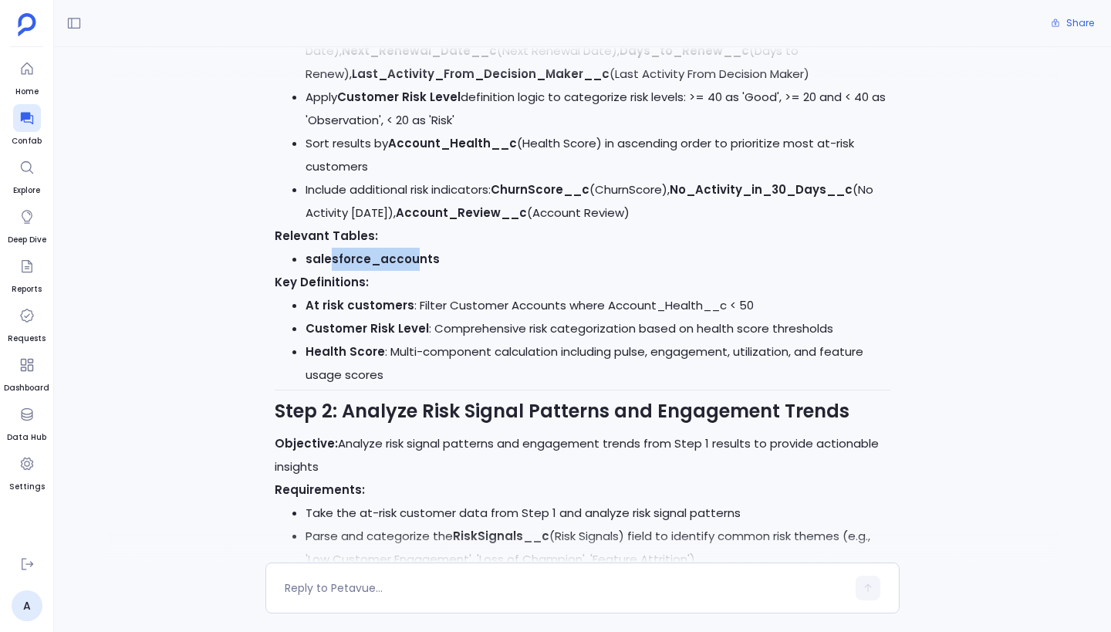
drag, startPoint x: 326, startPoint y: 260, endPoint x: 414, endPoint y: 256, distance: 88.0
click at [414, 256] on code "salesforce_accounts" at bounding box center [372, 259] width 134 height 16
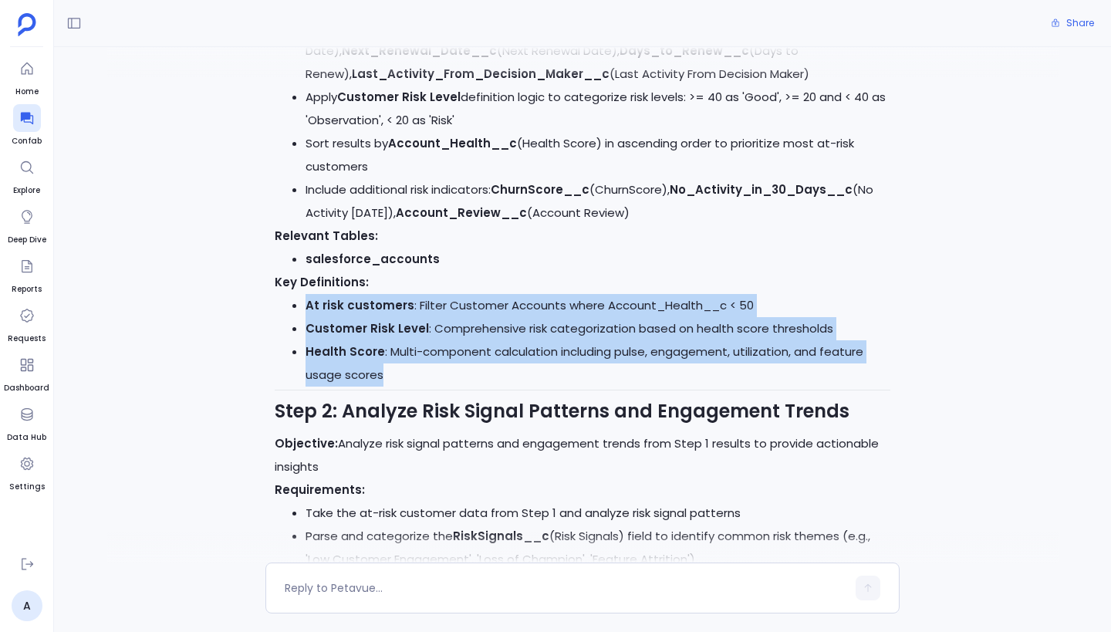
drag, startPoint x: 309, startPoint y: 307, endPoint x: 644, endPoint y: 369, distance: 341.2
click at [644, 369] on ul "At risk customers : Filter Customer Accounts where Account_Health__c < 50 Custo…" at bounding box center [583, 340] width 616 height 93
click at [644, 369] on li "Health Score : Multi-component calculation including pulse, engagement, utiliza…" at bounding box center [597, 363] width 585 height 46
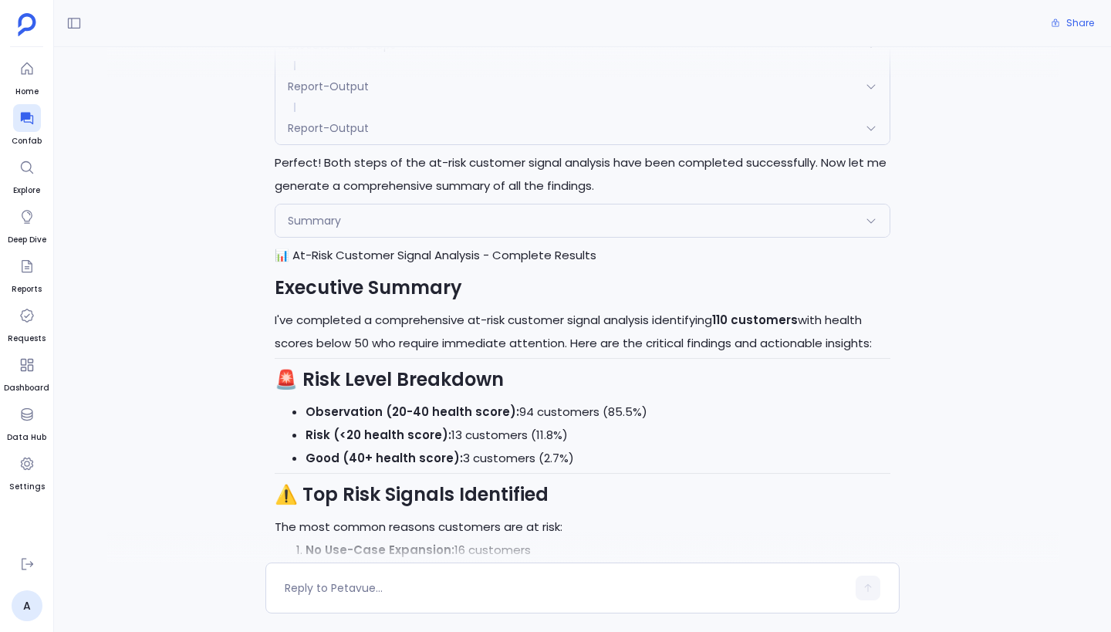
scroll to position [2938, 0]
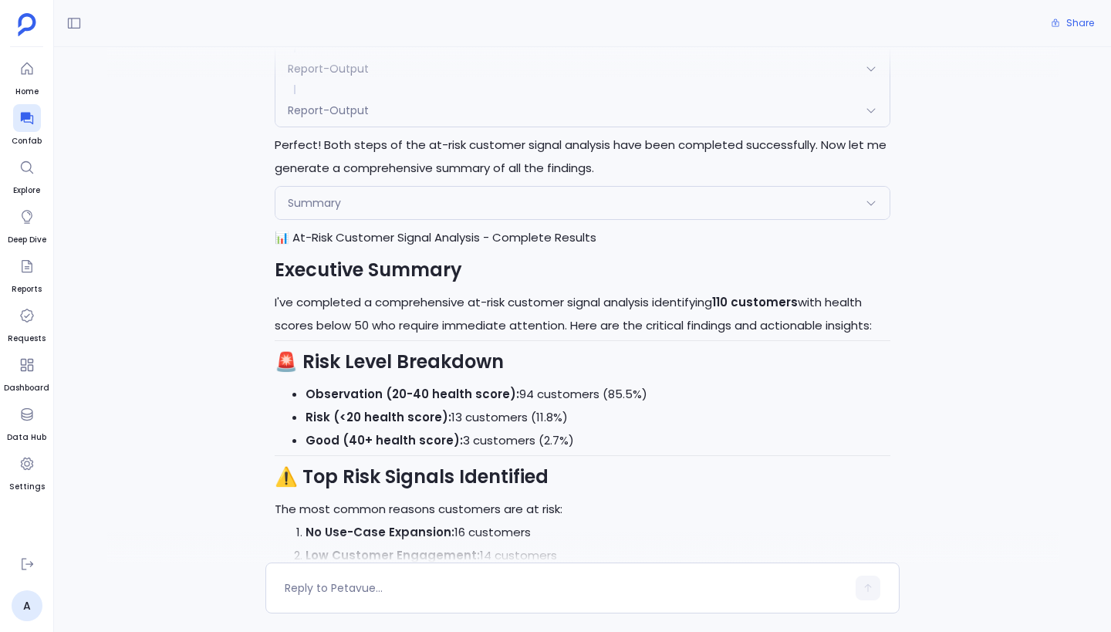
click at [517, 201] on div "Summary" at bounding box center [582, 203] width 614 height 32
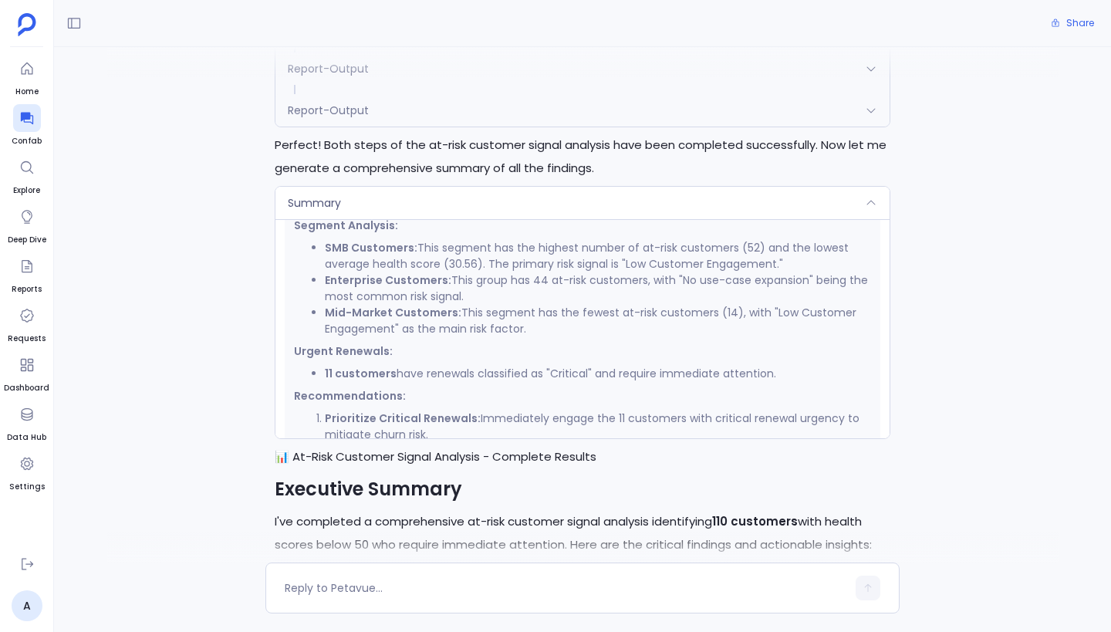
scroll to position [591, 0]
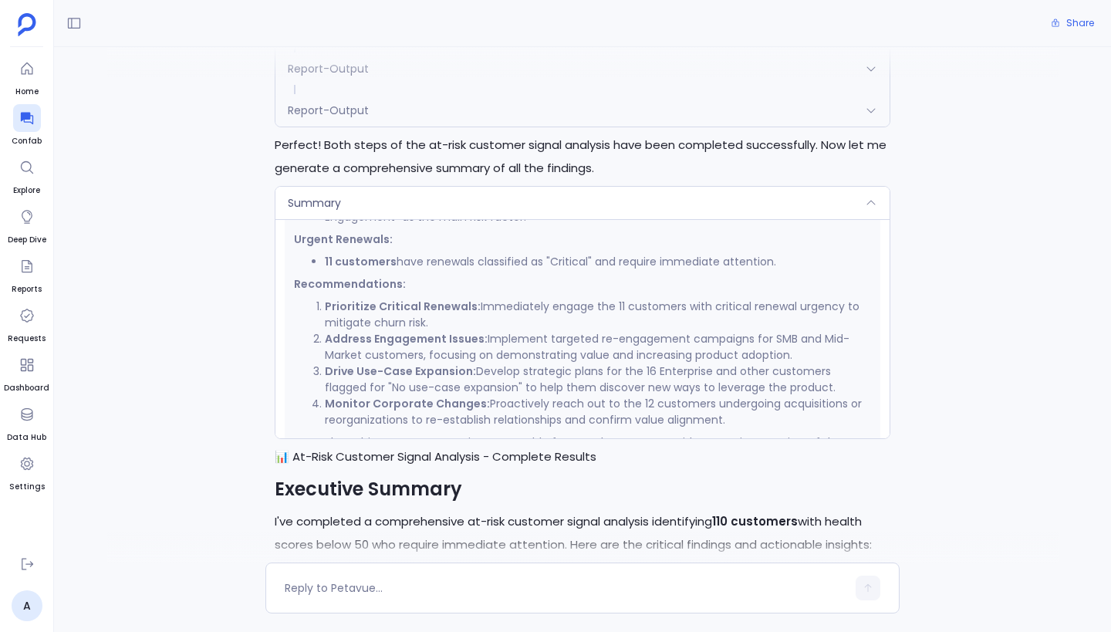
click at [583, 200] on div "Summary" at bounding box center [582, 203] width 614 height 32
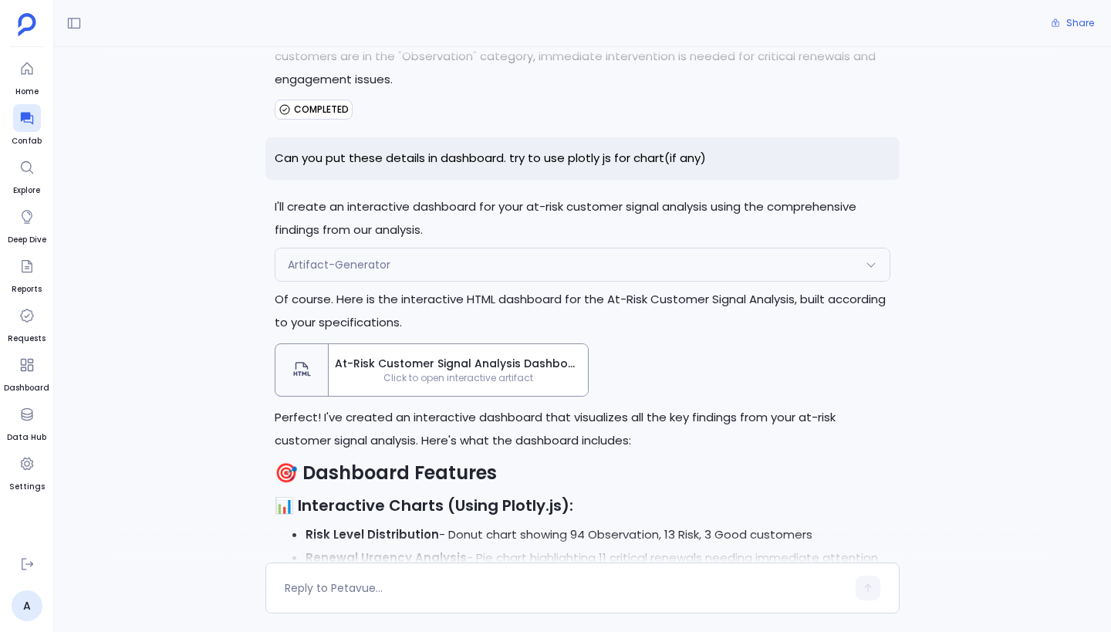
scroll to position [4821, 0]
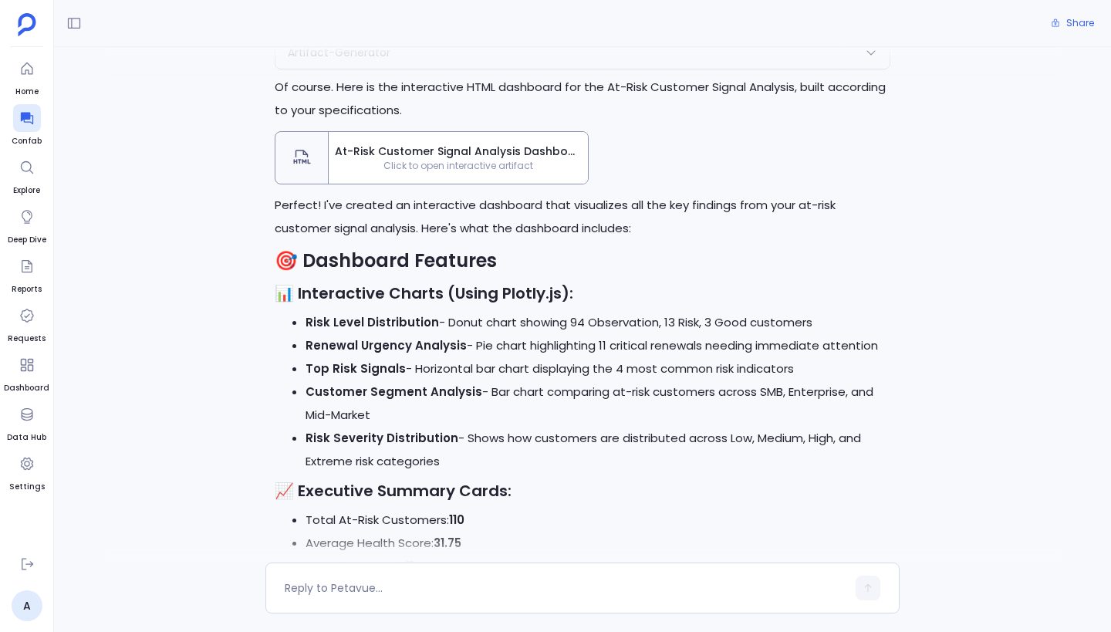
click at [490, 150] on span "At-Risk Customer Signal Analysis Dashboard" at bounding box center [458, 151] width 247 height 16
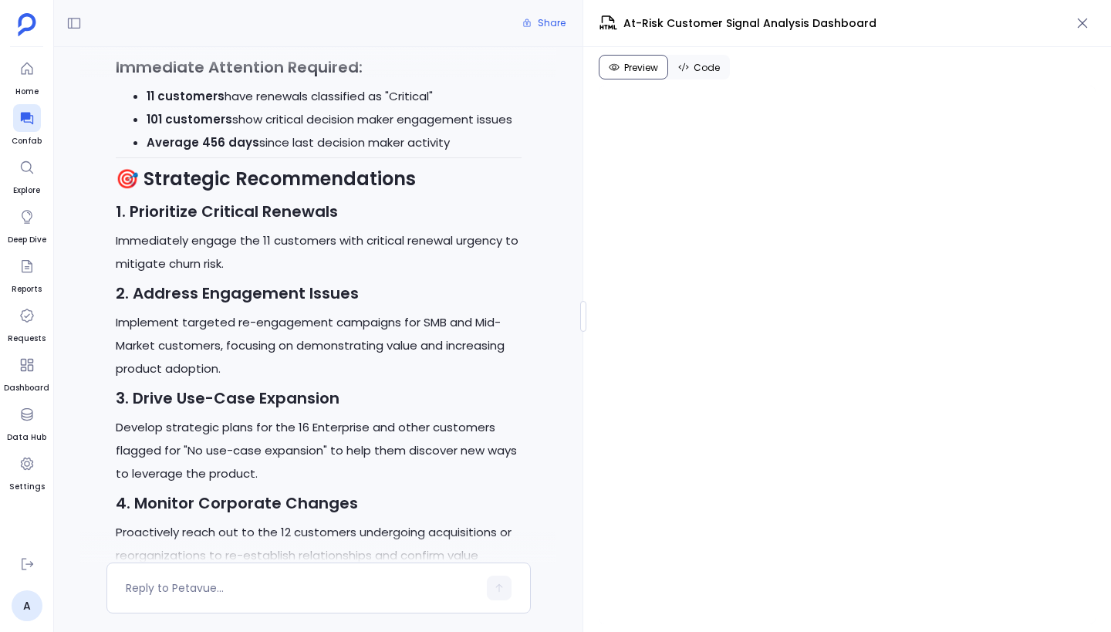
scroll to position [672, 0]
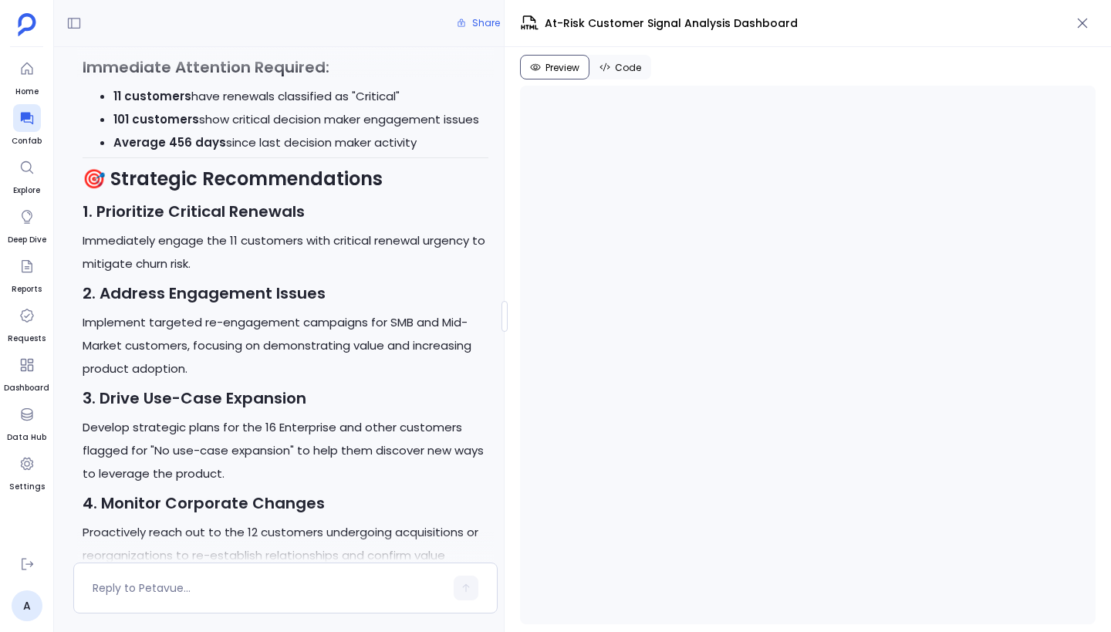
click at [504, 311] on div at bounding box center [504, 316] width 6 height 31
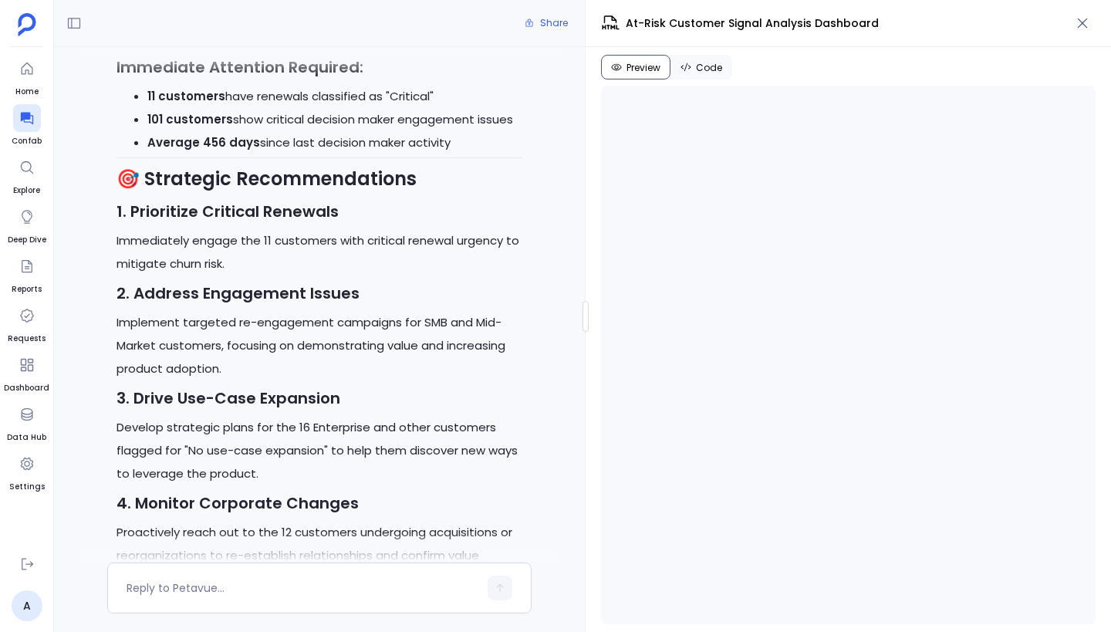
click at [583, 444] on div "Share Show me at risk customer signal analysis I'll help you with an at-risk cu…" at bounding box center [582, 316] width 1057 height 632
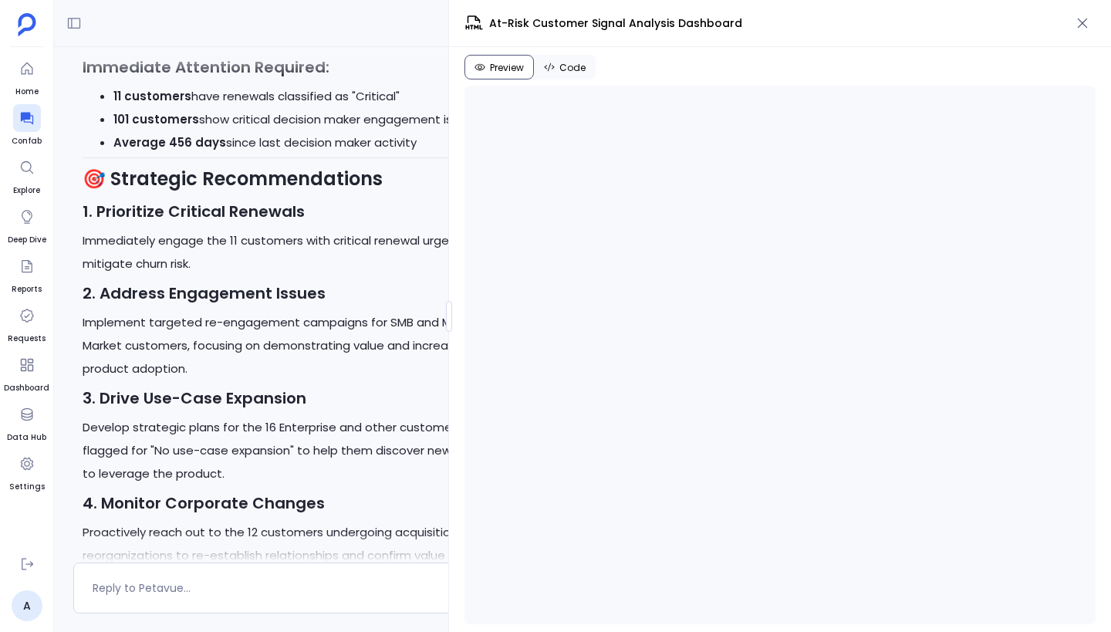
click at [448, 307] on div at bounding box center [449, 316] width 6 height 31
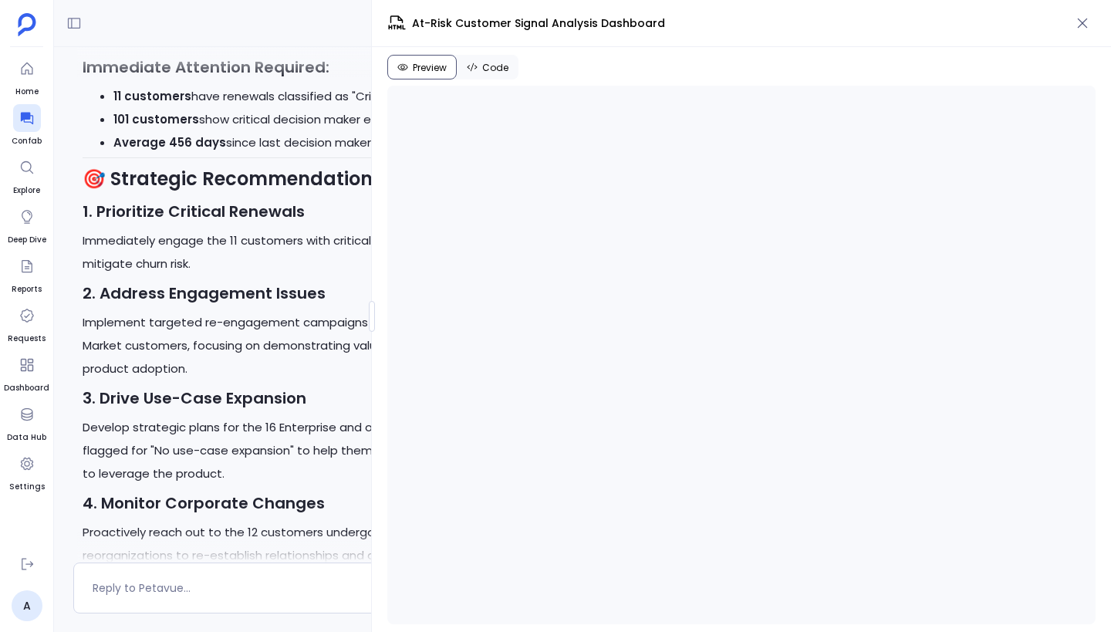
click at [339, 316] on div "Share Show me at risk customer signal analysis I'll help you with an at-risk cu…" at bounding box center [582, 316] width 1057 height 632
click at [235, 305] on div "Share Show me at risk customer signal analysis I'll help you with an at-risk cu…" at bounding box center [582, 316] width 1057 height 632
click at [1081, 21] on icon "button" at bounding box center [1082, 22] width 15 height 15
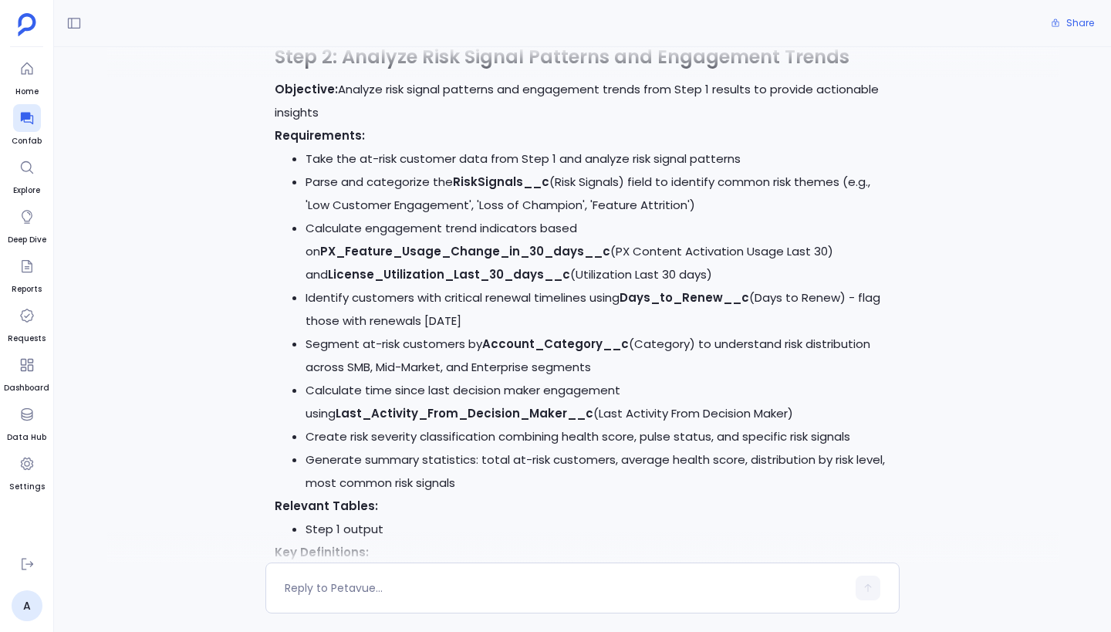
scroll to position [1115, 0]
